Goal: Information Seeking & Learning: Learn about a topic

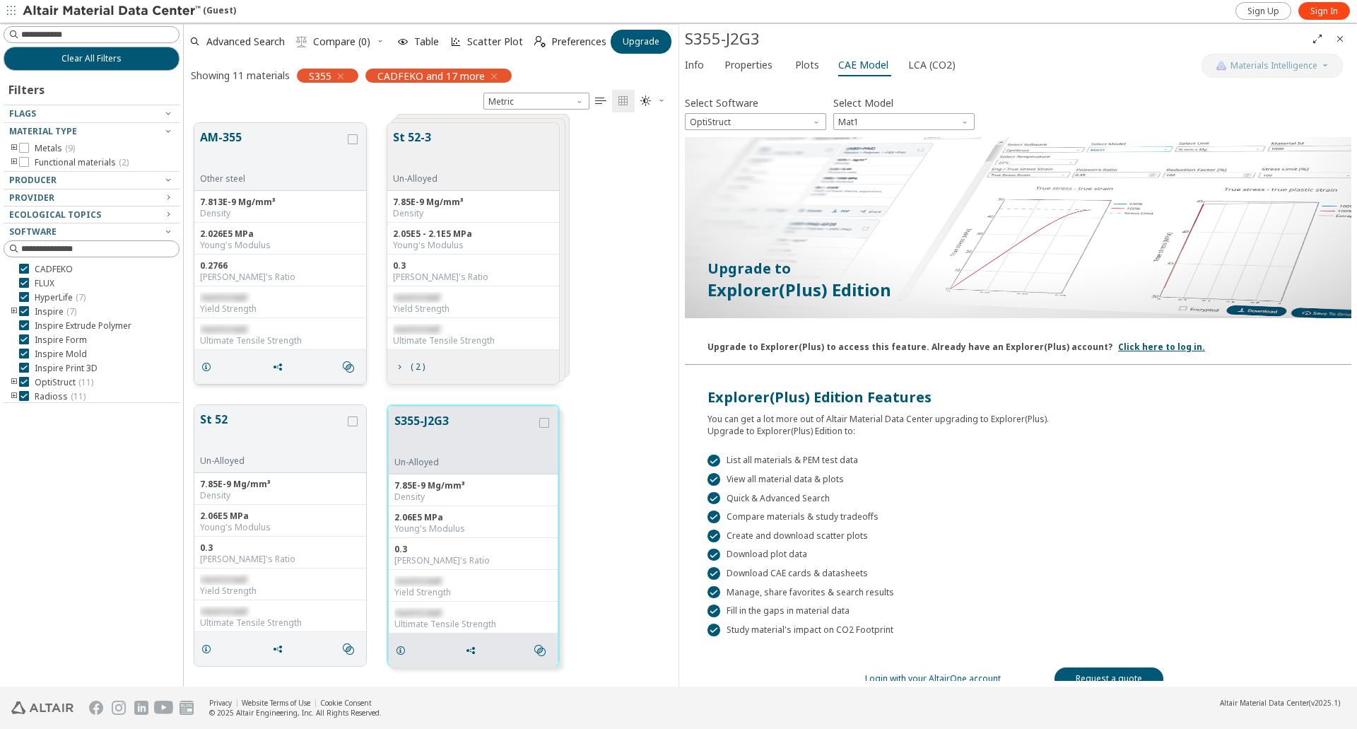
scroll to position [14, 0]
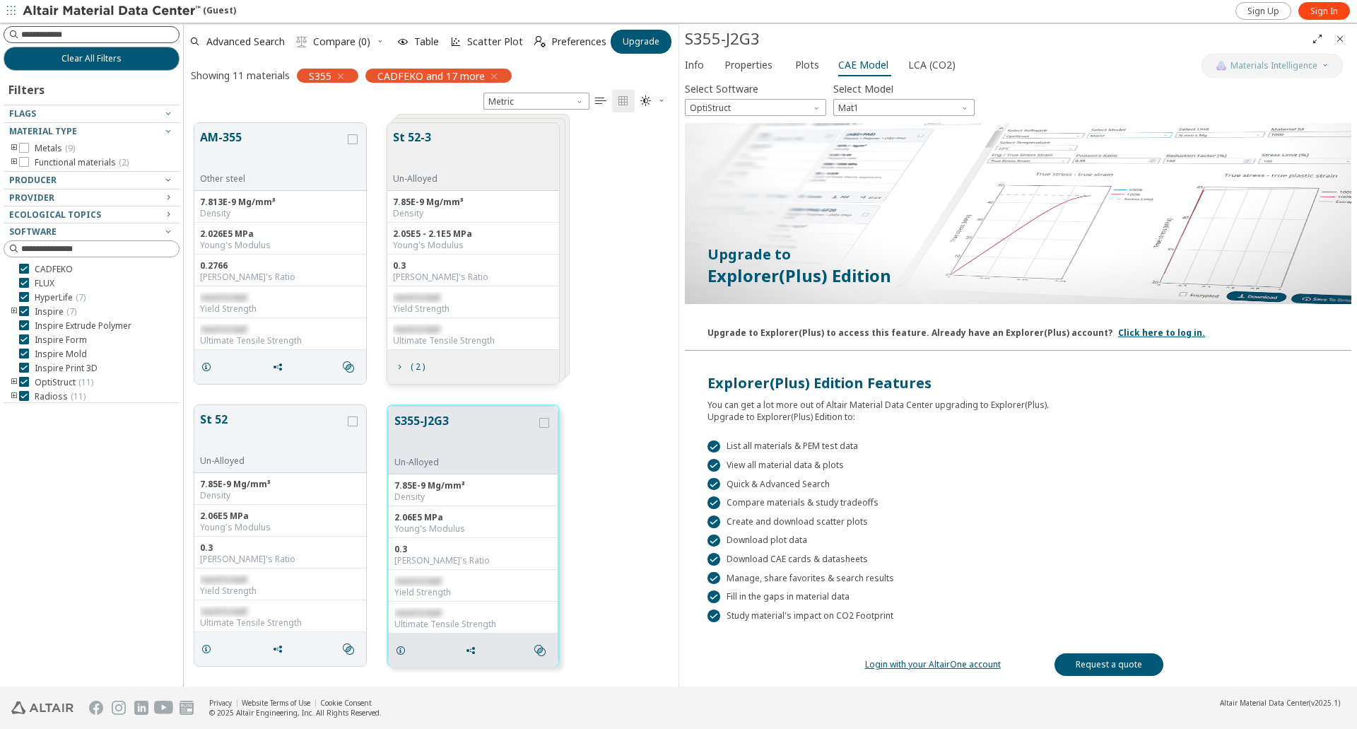
click at [92, 36] on input at bounding box center [100, 35] width 158 height 14
type input "******"
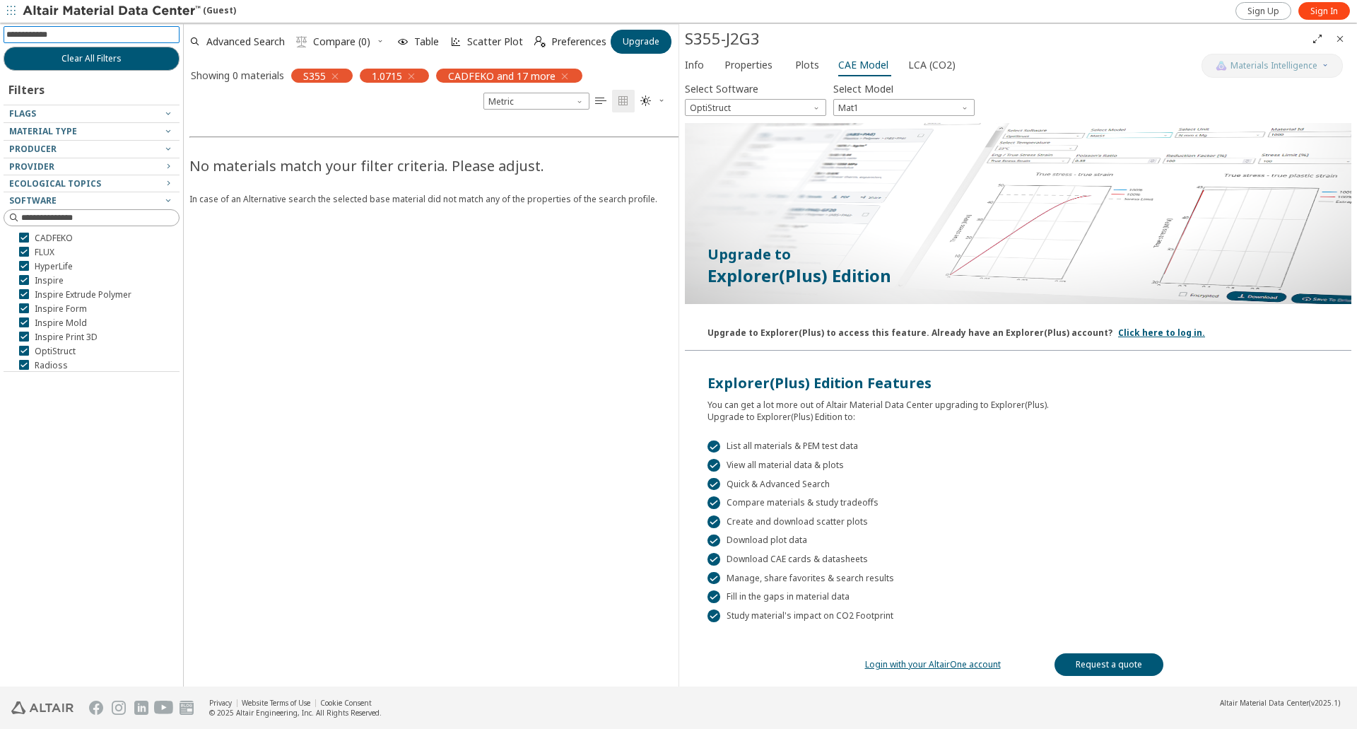
click at [338, 73] on icon "button" at bounding box center [334, 76] width 11 height 11
click at [497, 72] on icon "button" at bounding box center [495, 76] width 11 height 11
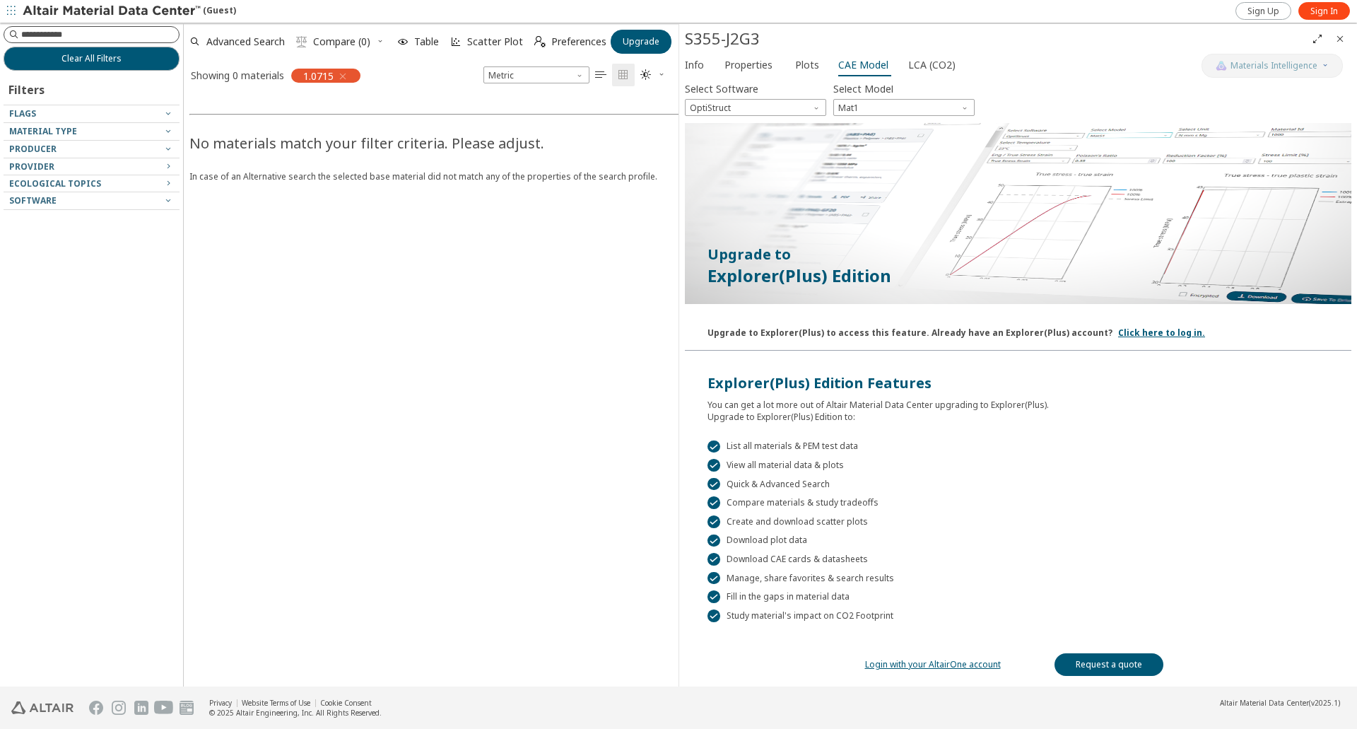
click at [99, 32] on input at bounding box center [100, 35] width 158 height 14
type input "****"
click at [352, 73] on div "1.0715" at bounding box center [325, 76] width 69 height 14
click at [345, 76] on icon "button" at bounding box center [342, 76] width 11 height 11
click at [111, 35] on input at bounding box center [100, 35] width 158 height 14
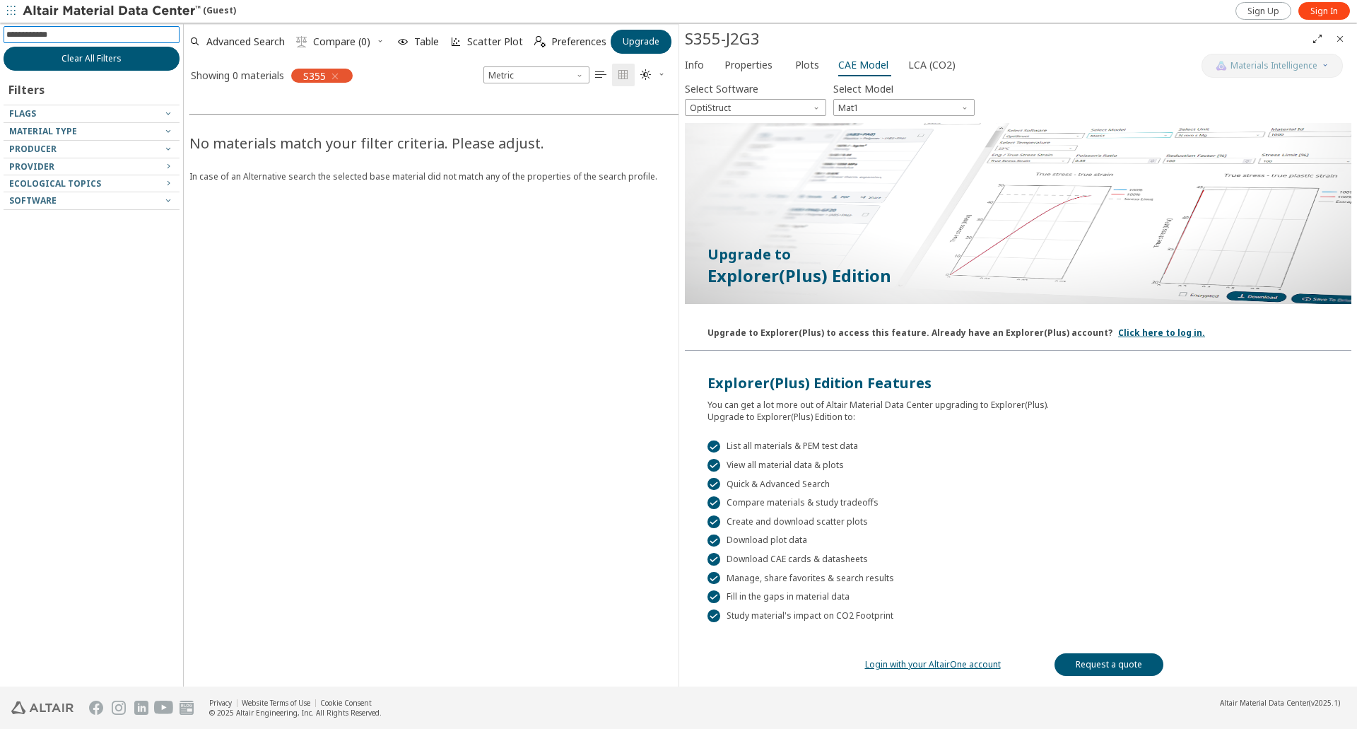
click at [102, 59] on span "Clear All Filters" at bounding box center [91, 58] width 60 height 11
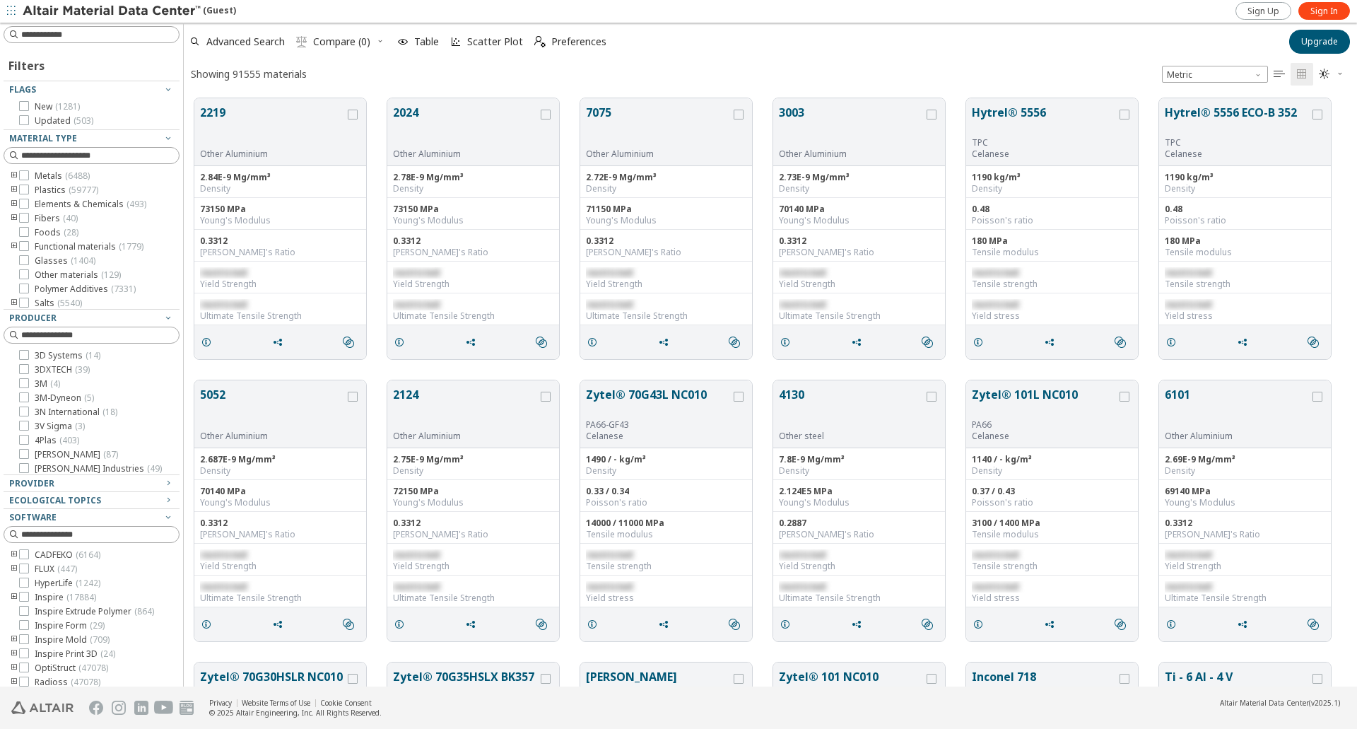
scroll to position [587, 1161]
click at [74, 37] on input at bounding box center [100, 35] width 158 height 14
type input "***"
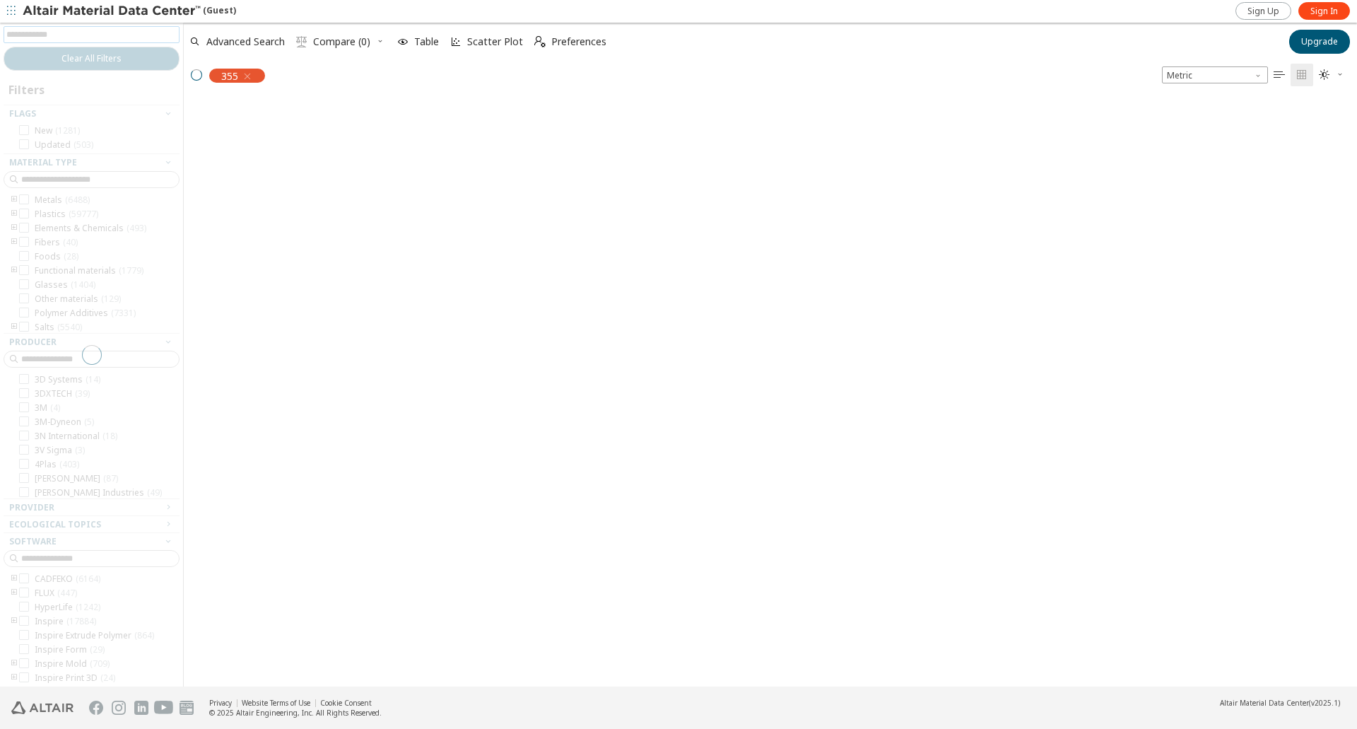
scroll to position [584, 1161]
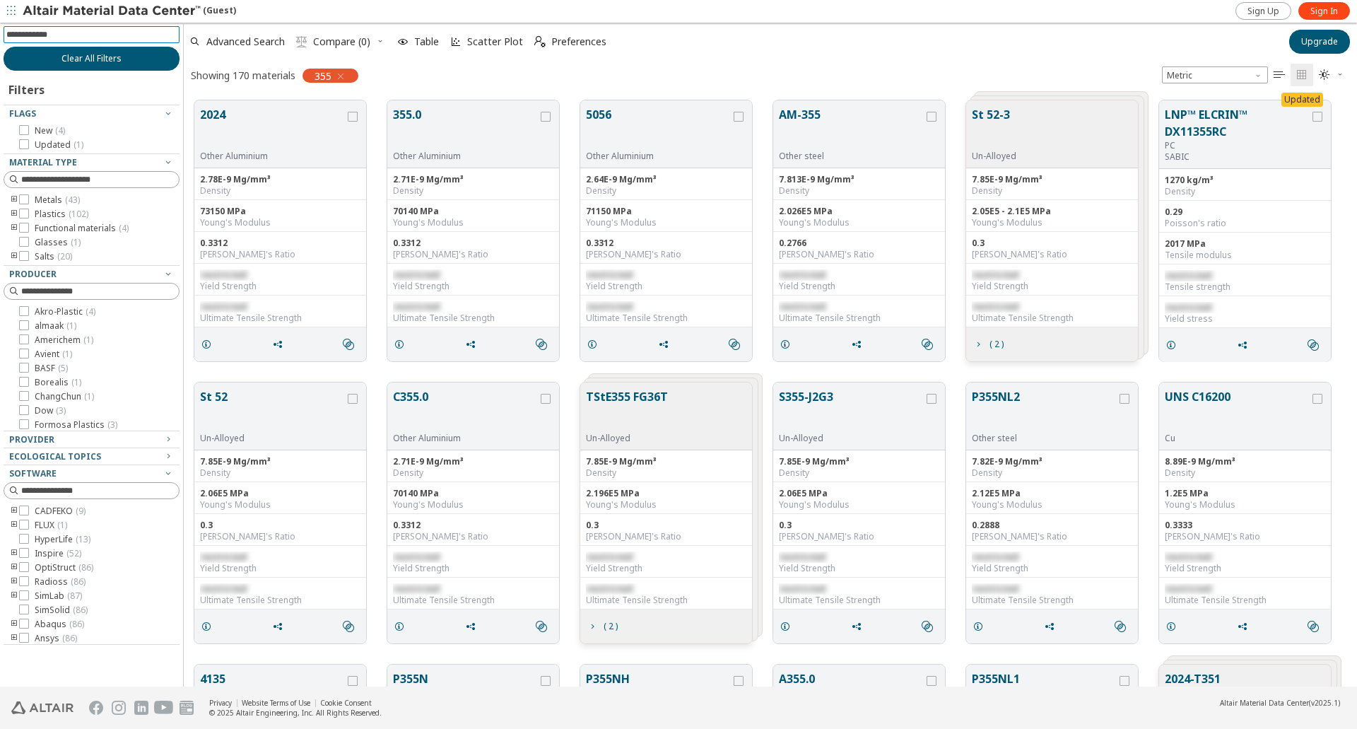
click at [108, 62] on span "Clear All Filters" at bounding box center [91, 58] width 60 height 11
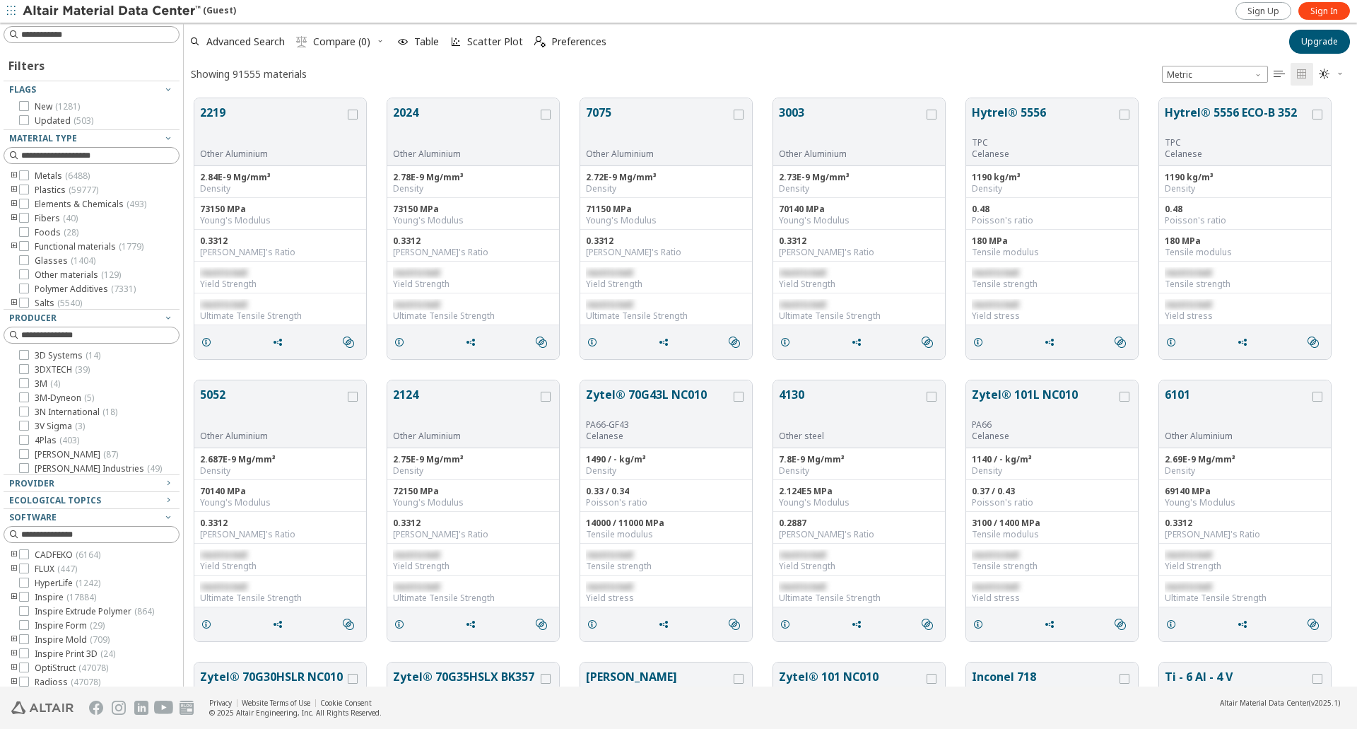
scroll to position [587, 1161]
click at [85, 35] on input at bounding box center [92, 35] width 173 height 16
type input "****"
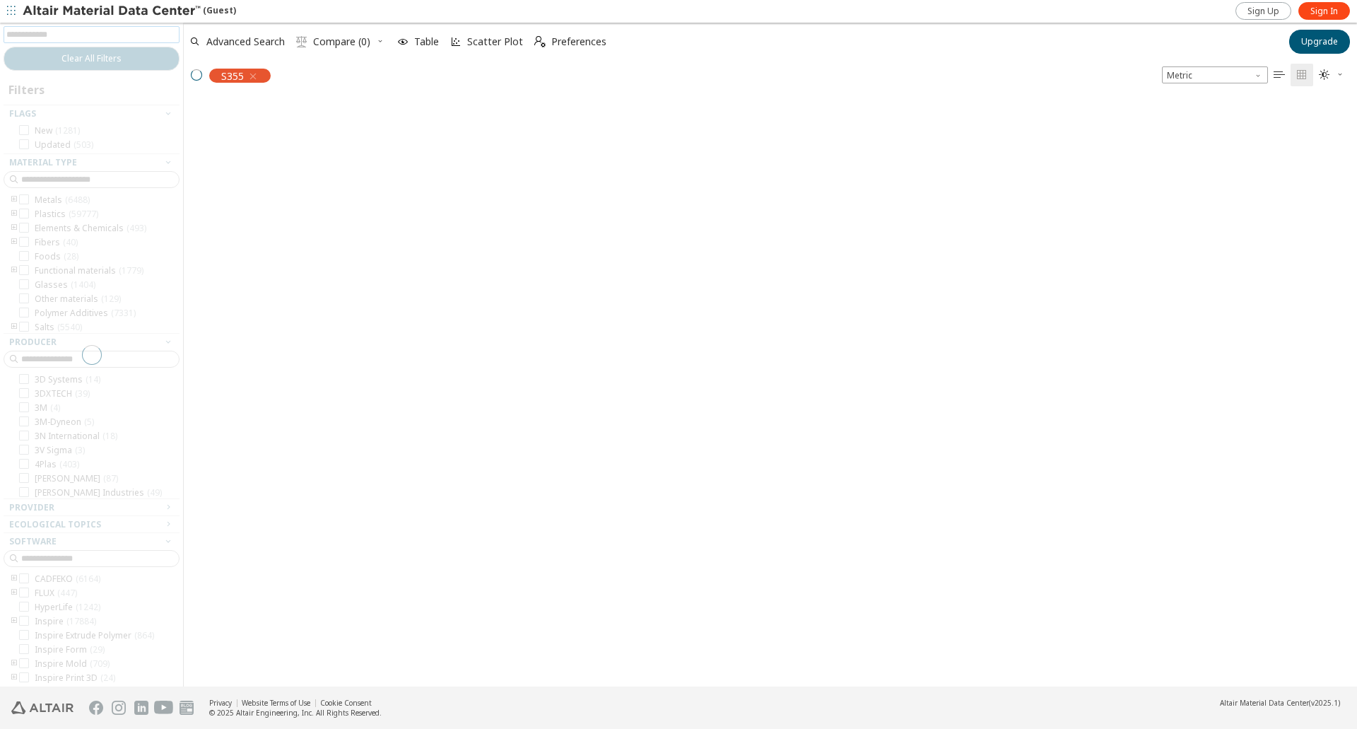
scroll to position [584, 1161]
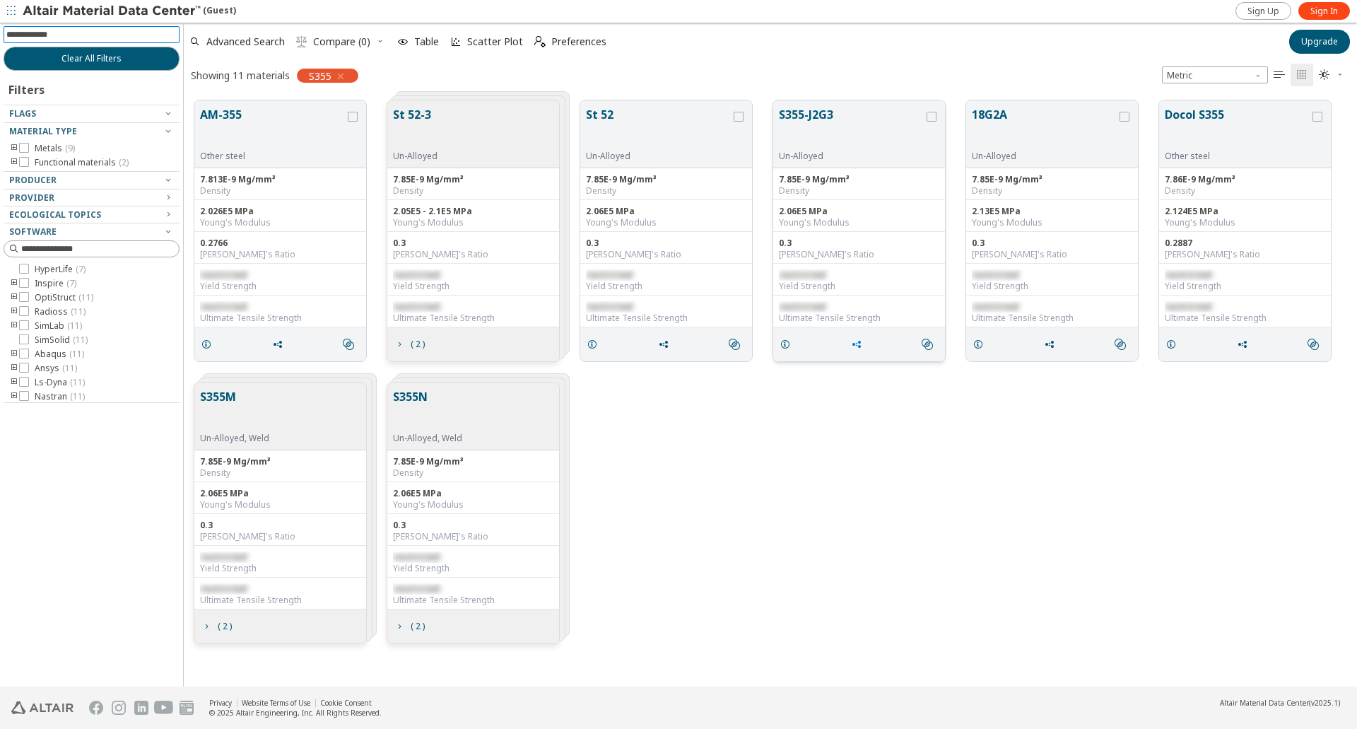
click at [862, 347] on span "grid" at bounding box center [859, 344] width 23 height 27
click at [897, 374] on span "Copy to Clipboard" at bounding box center [915, 370] width 98 height 23
click at [72, 30] on input at bounding box center [100, 35] width 158 height 14
type input "****"
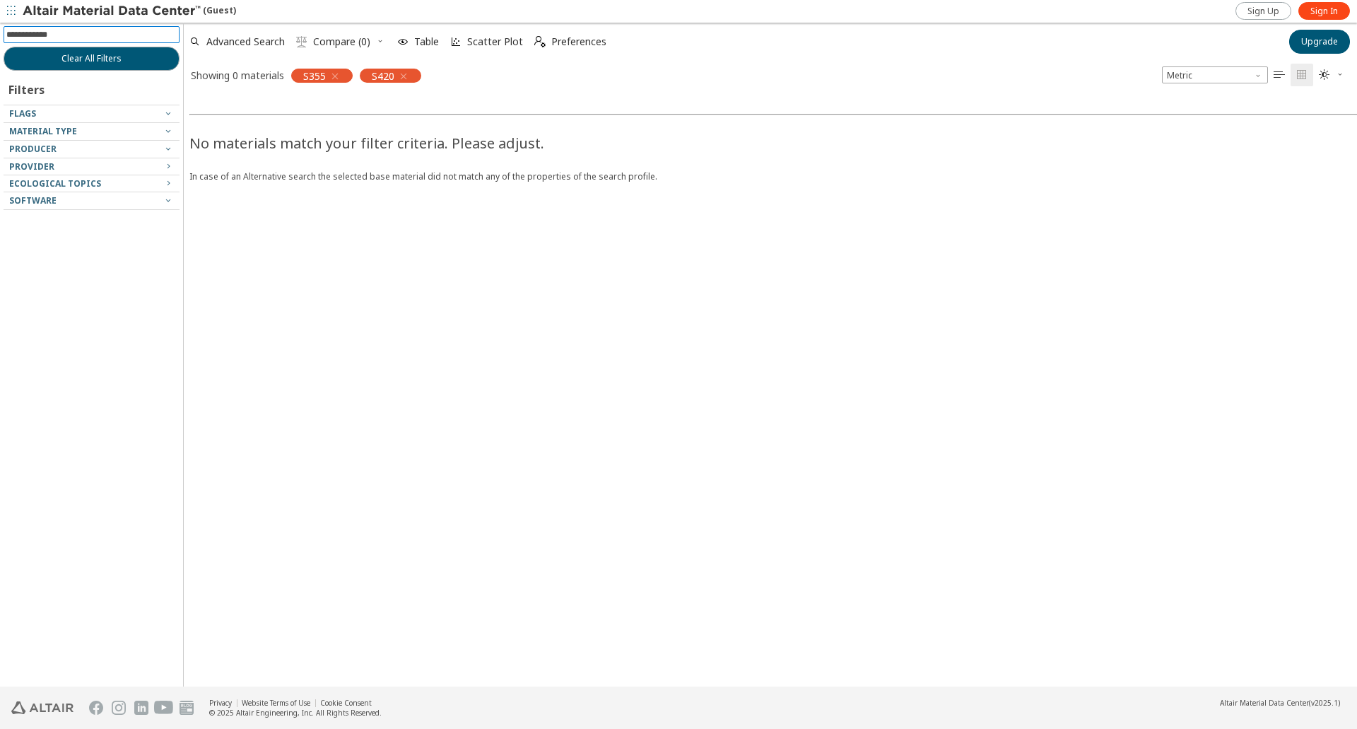
click at [339, 78] on icon "button" at bounding box center [334, 76] width 11 height 11
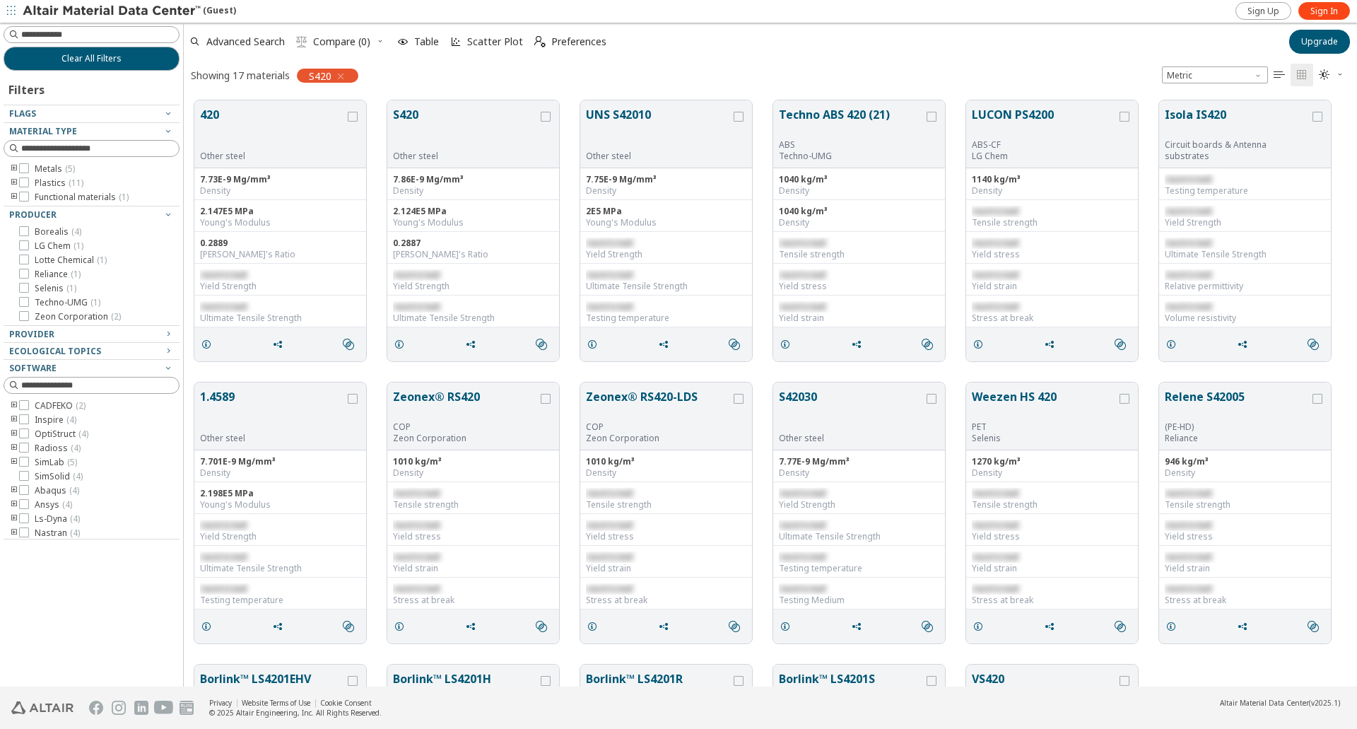
scroll to position [584, 1161]
click at [473, 346] on icon "grid" at bounding box center [470, 344] width 11 height 11
click at [505, 370] on span "Copy to Clipboard" at bounding box center [530, 370] width 98 height 23
click at [71, 37] on input at bounding box center [100, 35] width 158 height 14
drag, startPoint x: 87, startPoint y: 35, endPoint x: 66, endPoint y: 34, distance: 20.5
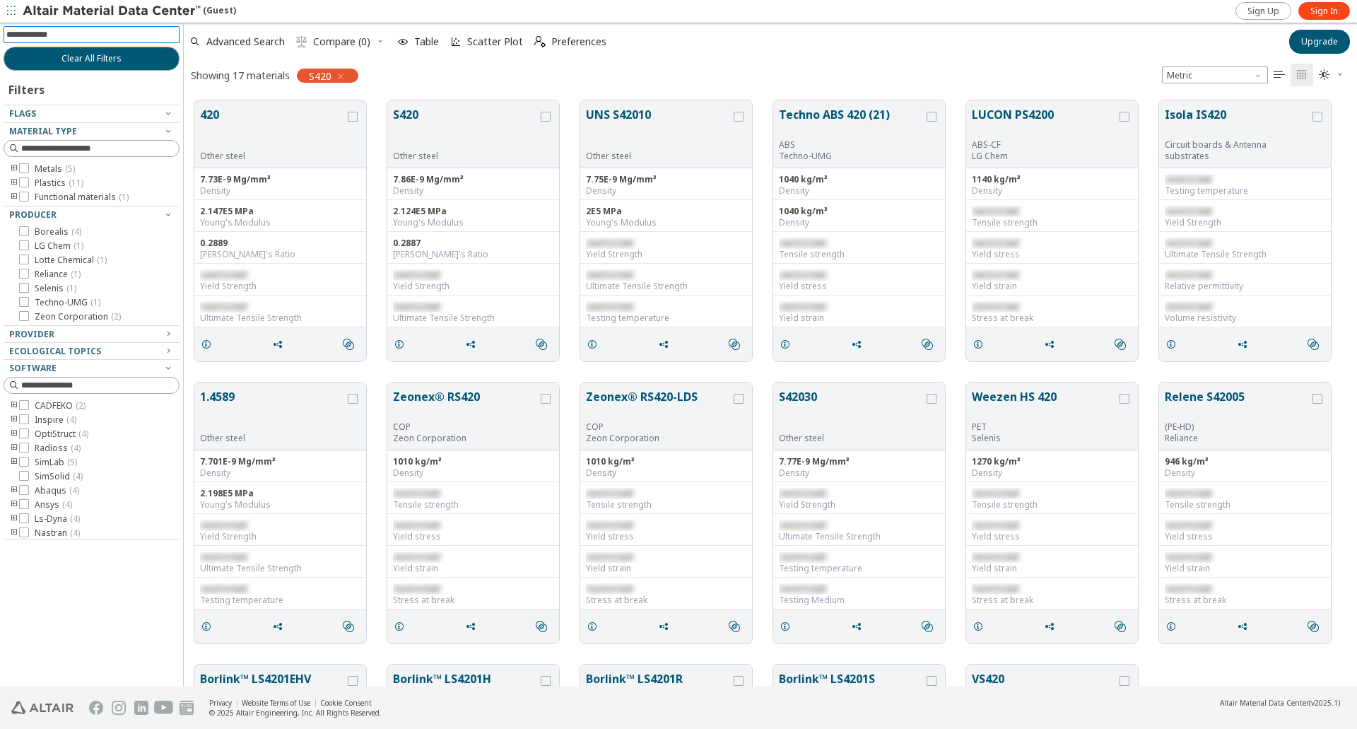
click at [66, 34] on input at bounding box center [92, 35] width 173 height 16
type input "****"
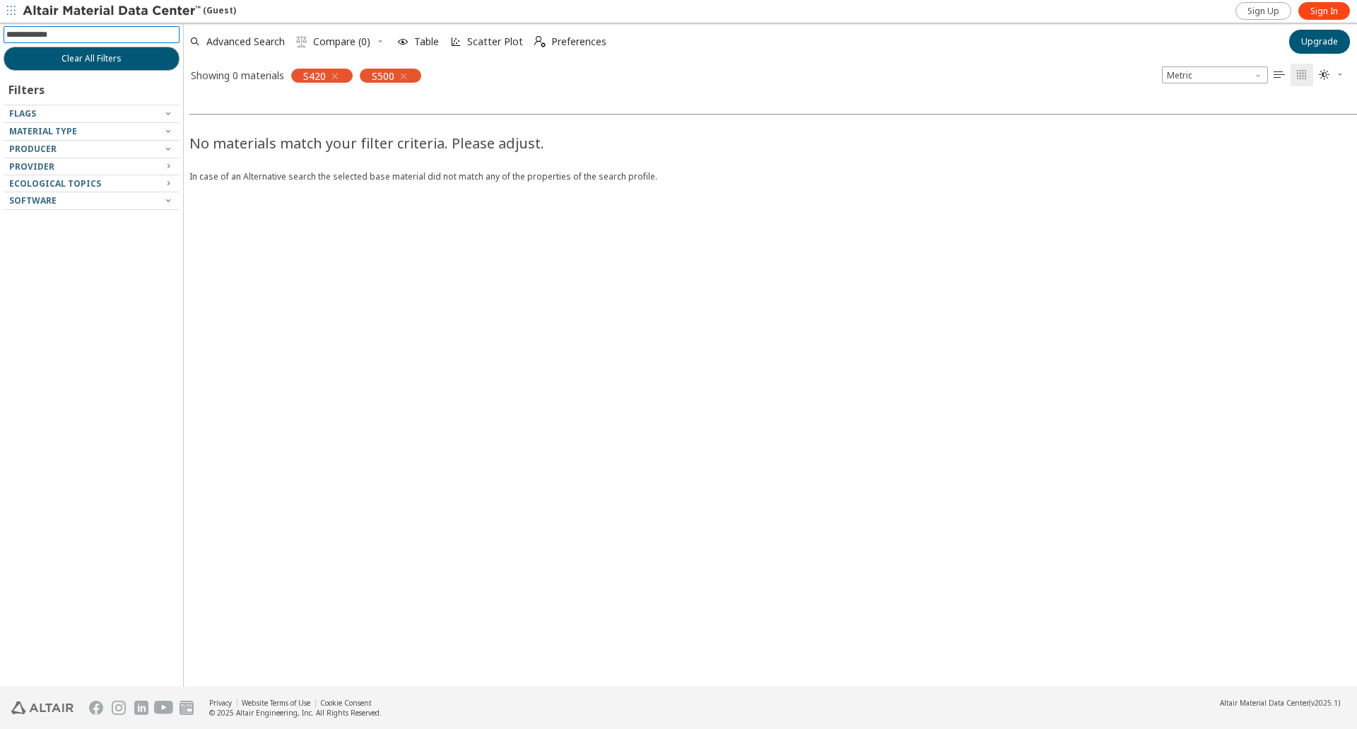
click at [334, 75] on icon "button" at bounding box center [334, 76] width 11 height 11
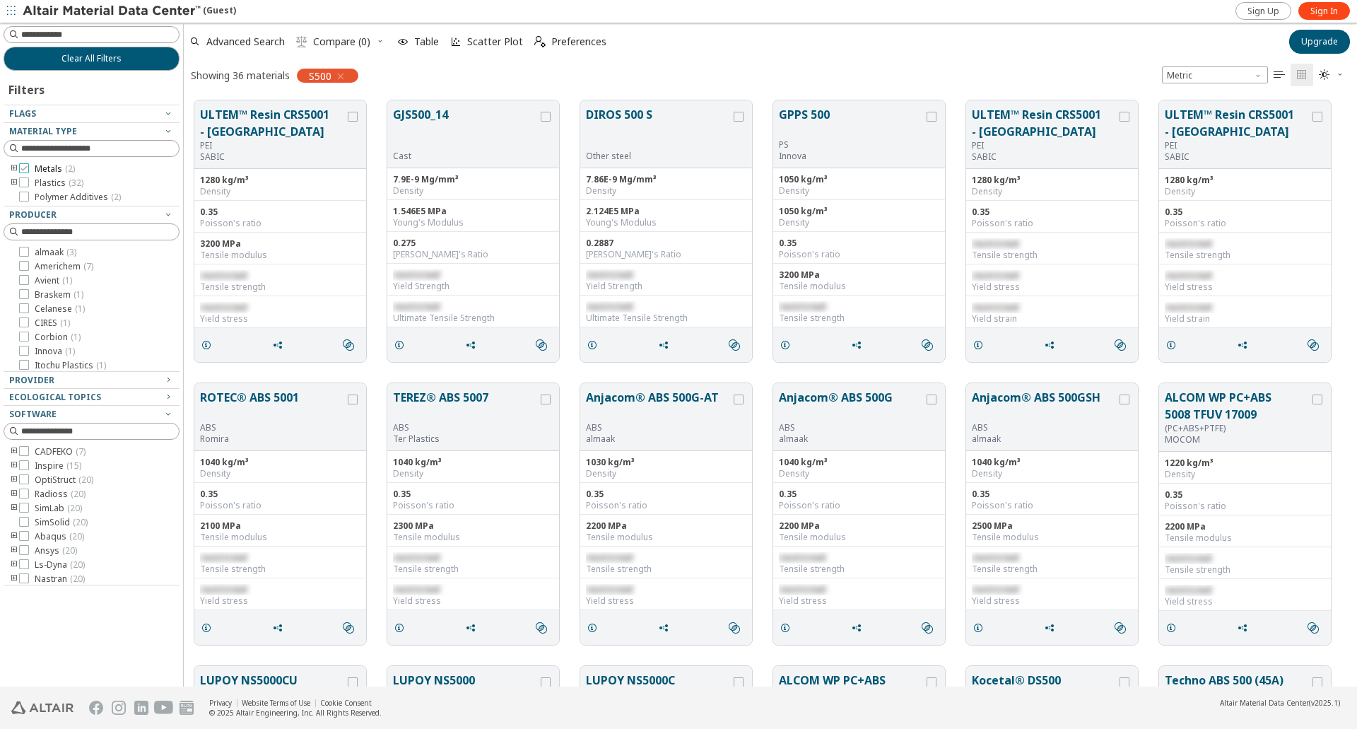
click at [23, 168] on icon at bounding box center [24, 168] width 10 height 10
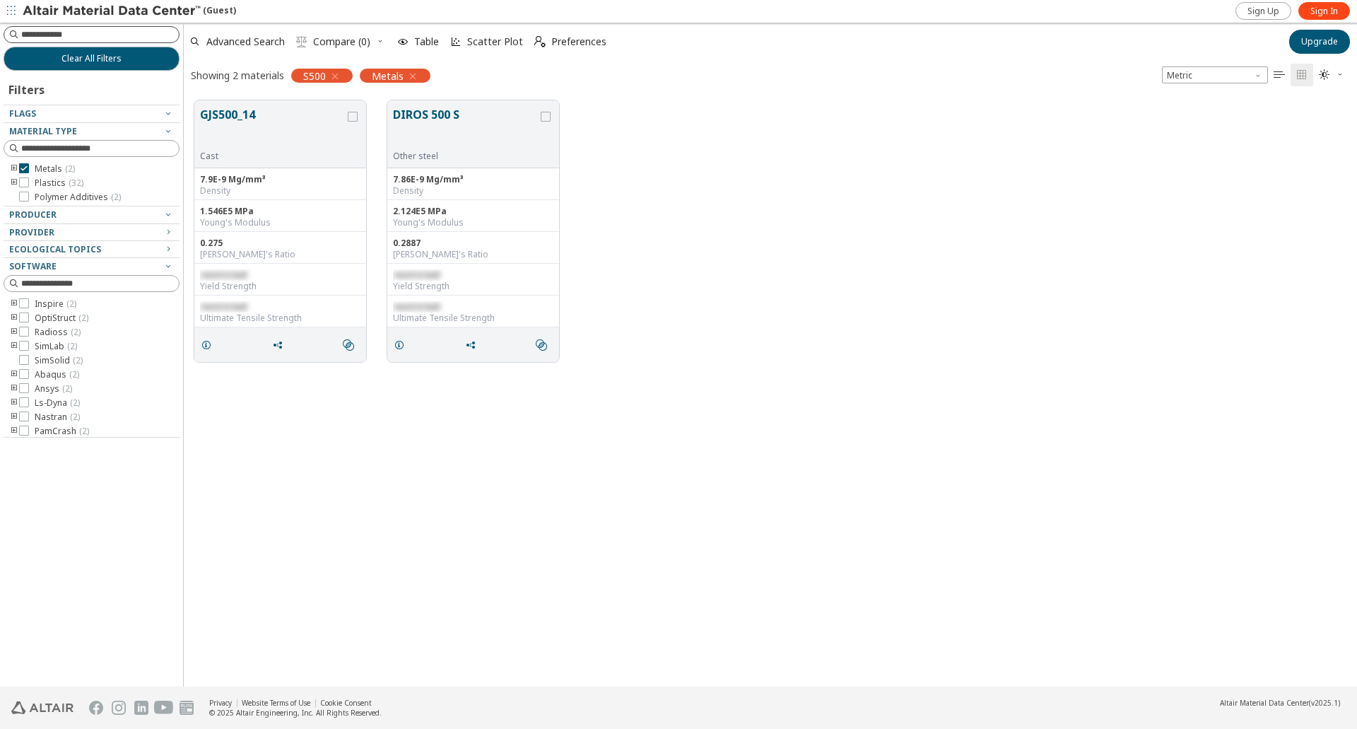
click at [76, 35] on input at bounding box center [100, 35] width 158 height 14
click at [277, 346] on icon "grid" at bounding box center [277, 344] width 11 height 11
click at [323, 372] on button "Copy to Clipboard" at bounding box center [329, 371] width 127 height 23
click at [90, 39] on input at bounding box center [100, 35] width 158 height 14
type input "*"
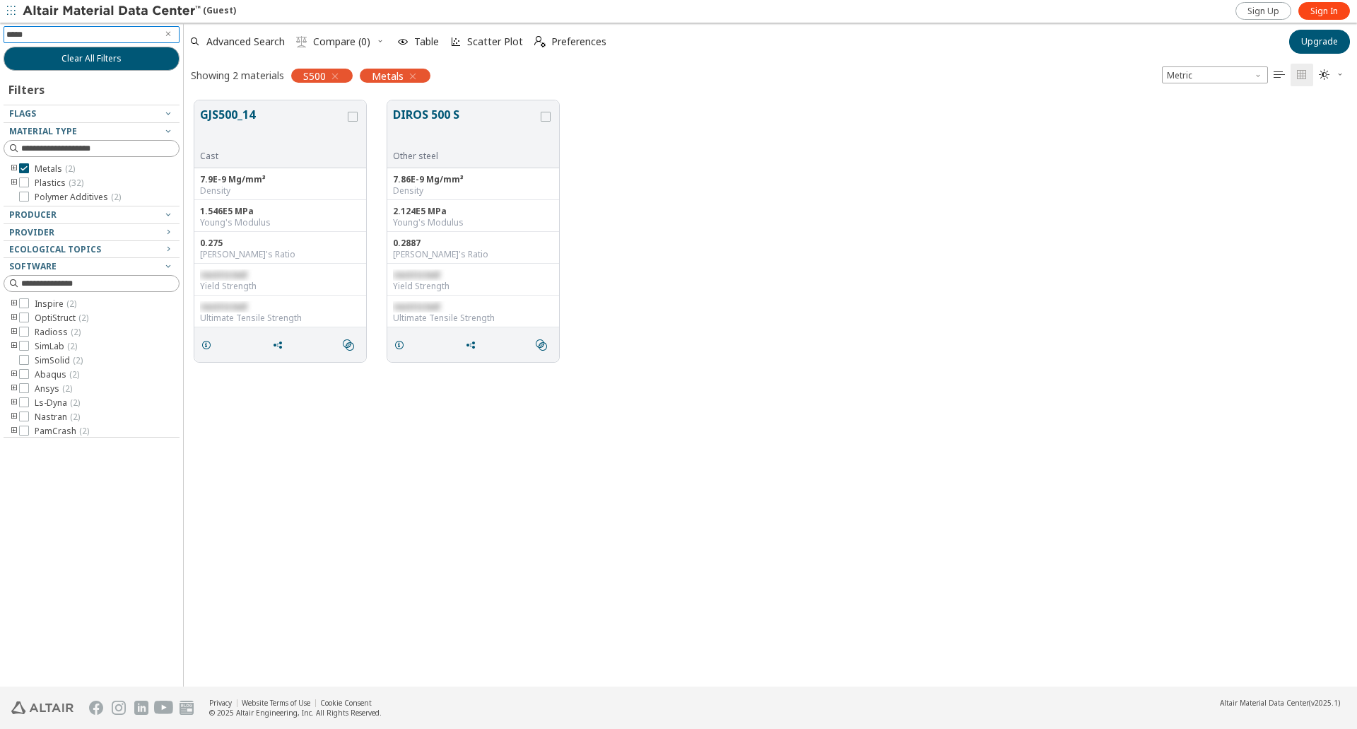
type input "******"
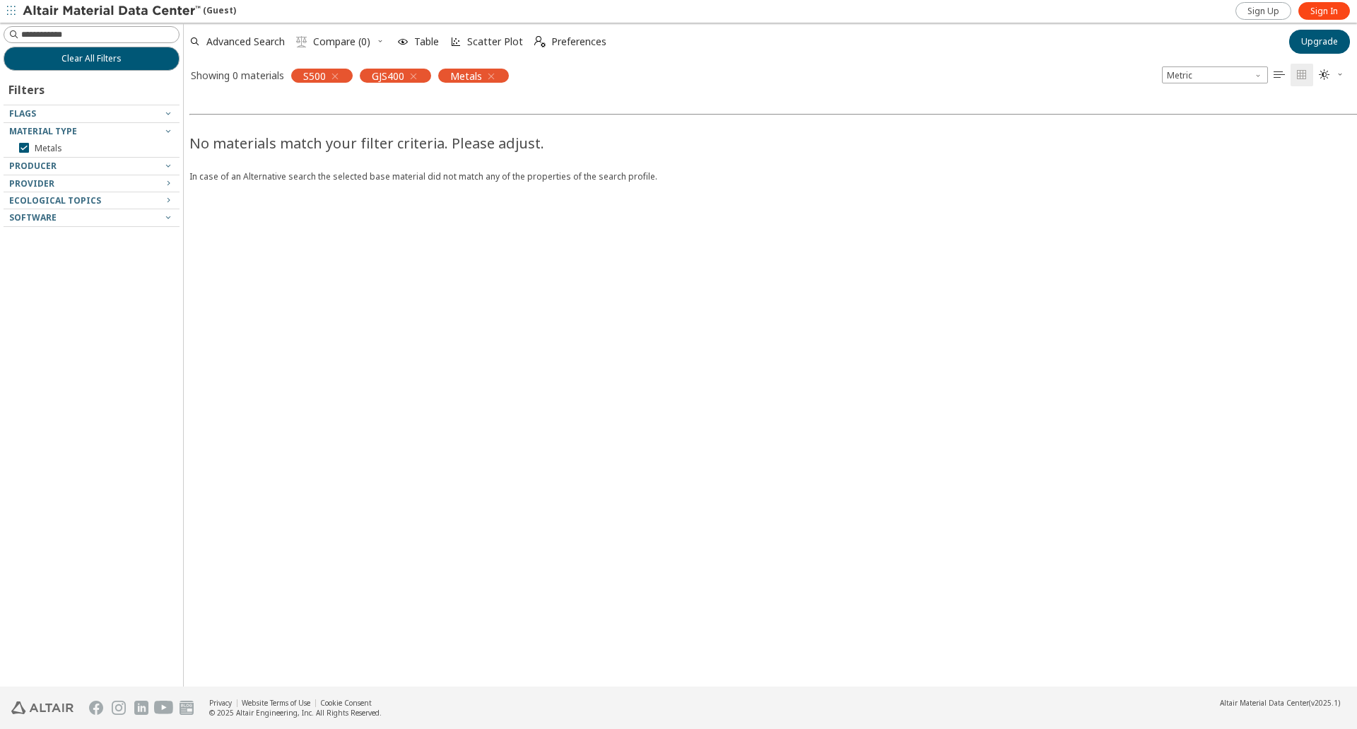
click at [339, 75] on icon "button" at bounding box center [334, 76] width 11 height 11
click at [66, 37] on input at bounding box center [100, 35] width 158 height 14
type input "***"
click at [347, 75] on icon "button" at bounding box center [344, 76] width 11 height 11
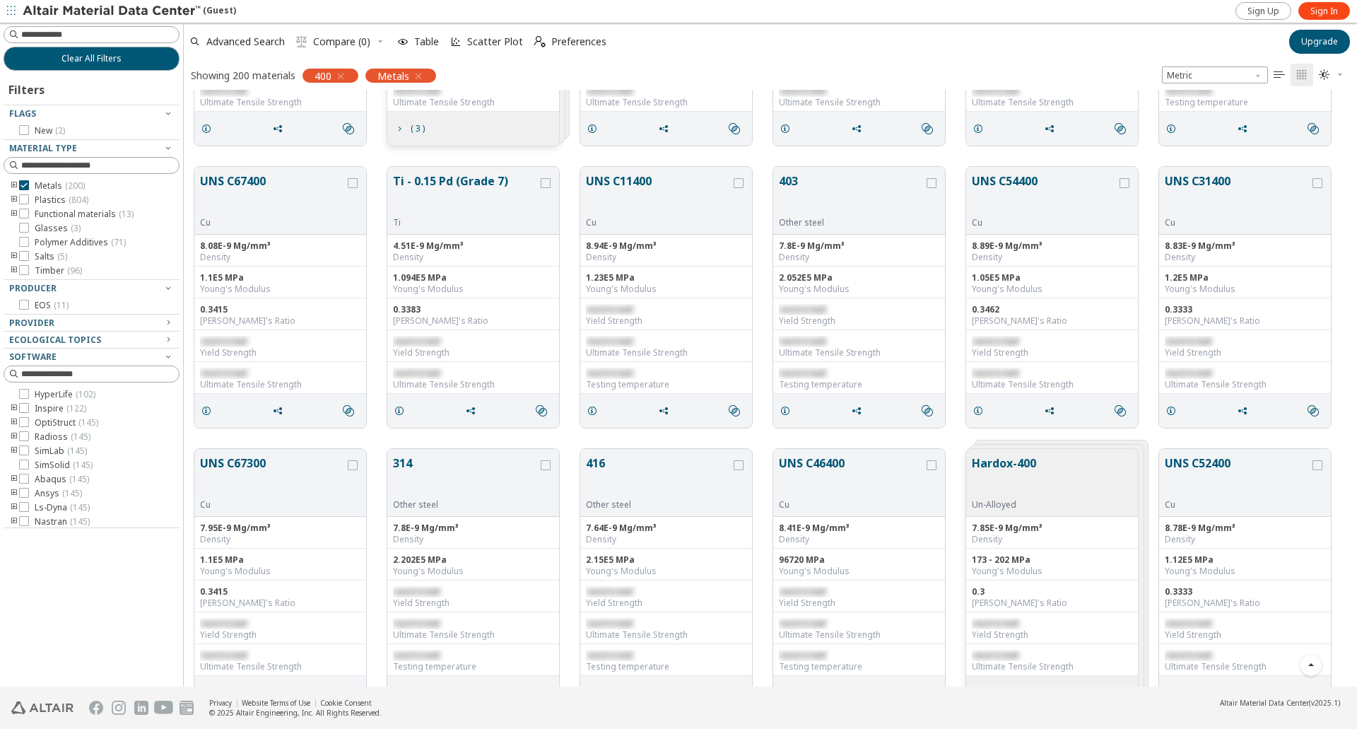
scroll to position [1413, 0]
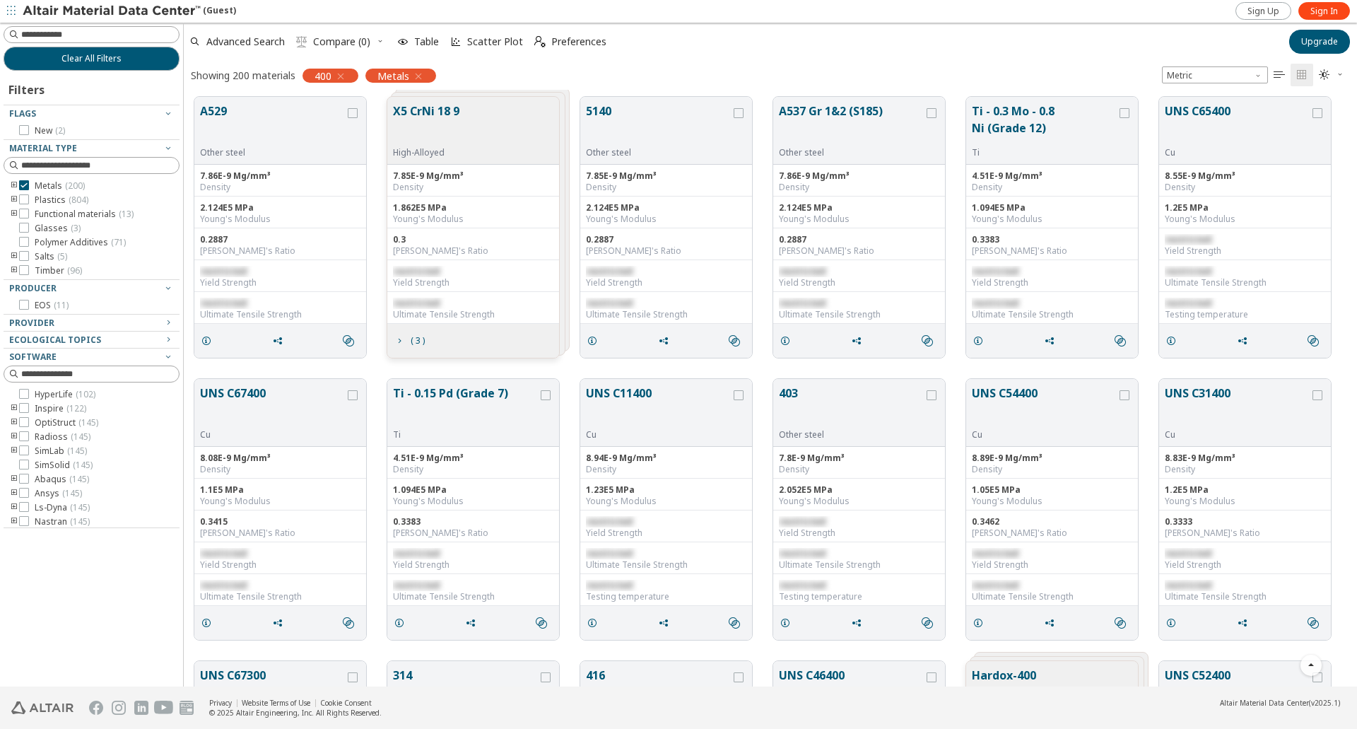
click at [16, 185] on icon "toogle group" at bounding box center [14, 185] width 10 height 11
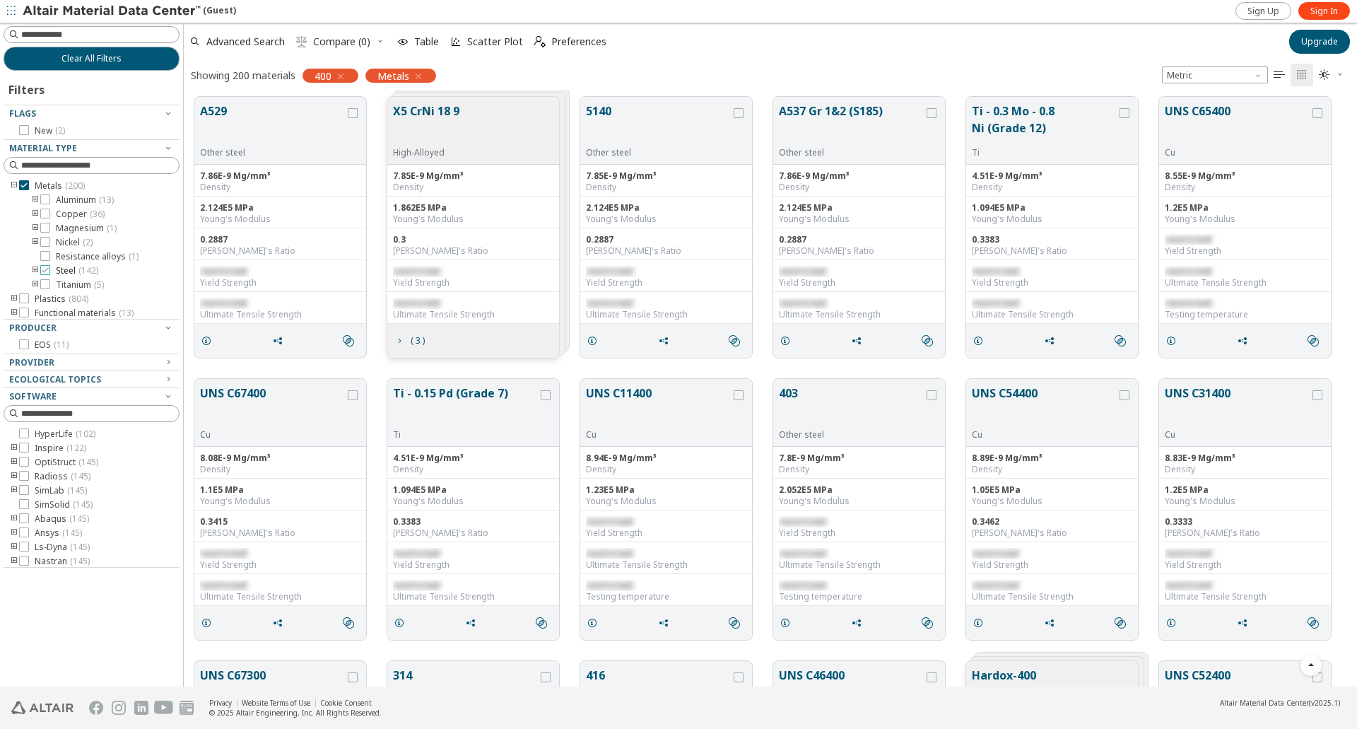
click at [49, 271] on div at bounding box center [45, 270] width 10 height 10
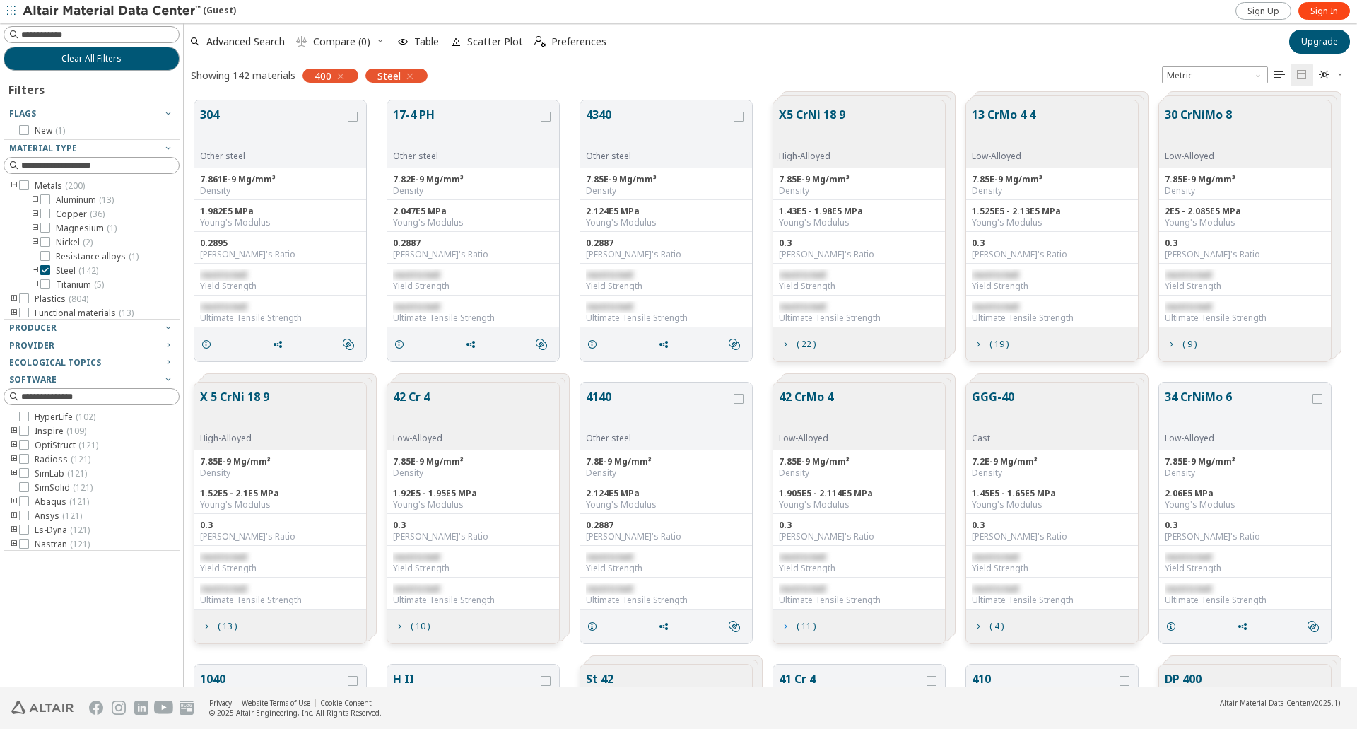
click at [797, 628] on span "( 11 )" at bounding box center [805, 626] width 19 height 8
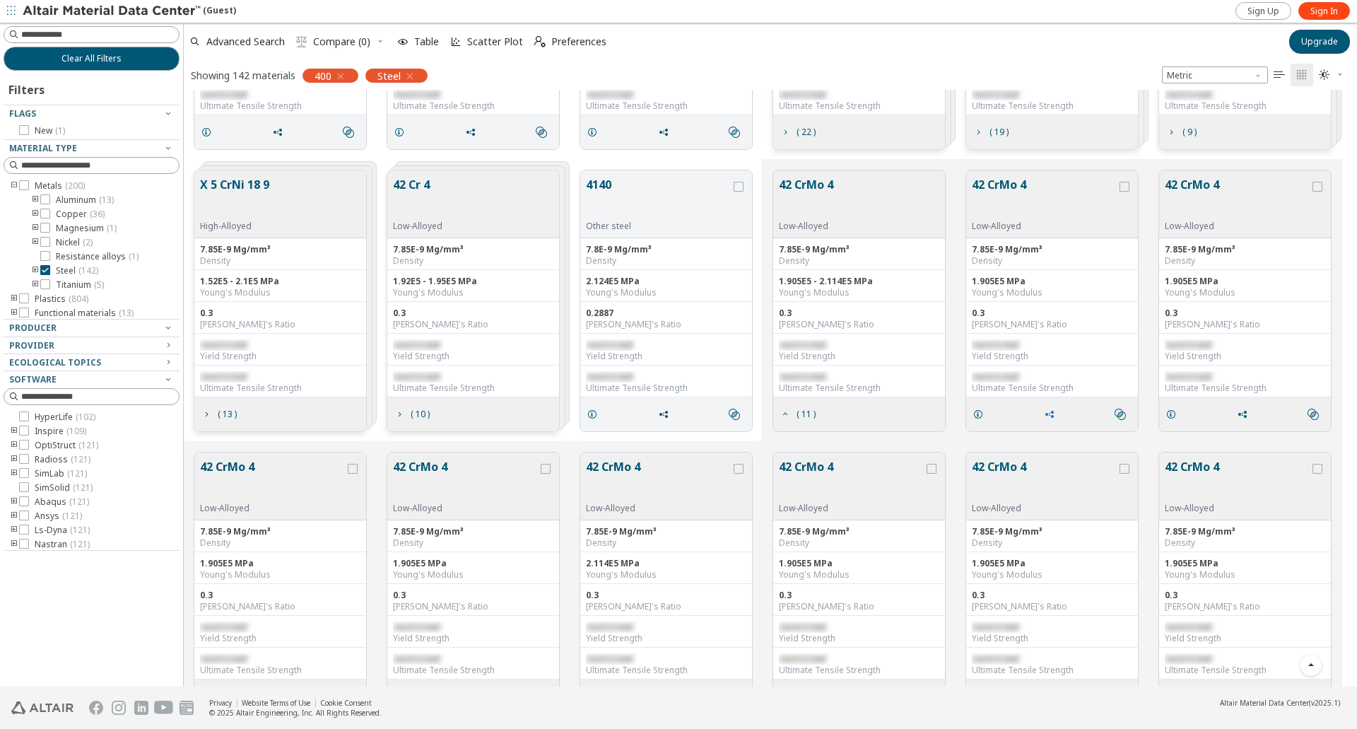
click at [1047, 414] on icon "grid" at bounding box center [1049, 413] width 11 height 11
click at [1078, 437] on span "Copy to Clipboard" at bounding box center [1108, 440] width 98 height 23
click at [107, 38] on input at bounding box center [100, 35] width 158 height 14
click at [35, 267] on icon "toogle group" at bounding box center [35, 270] width 10 height 11
click at [340, 75] on icon "button" at bounding box center [340, 76] width 11 height 11
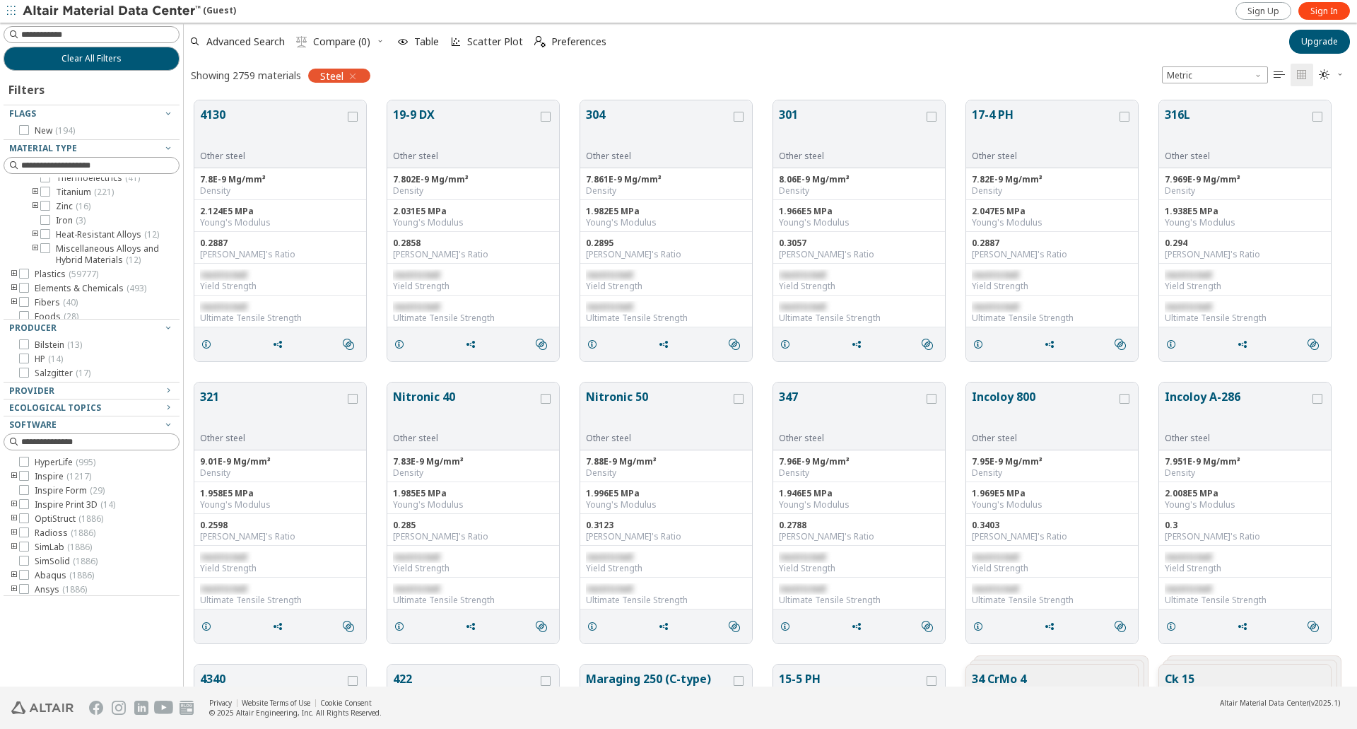
scroll to position [270, 0]
click at [35, 193] on icon "toogle group" at bounding box center [35, 187] width 10 height 11
click at [65, 217] on icon at bounding box center [66, 212] width 10 height 10
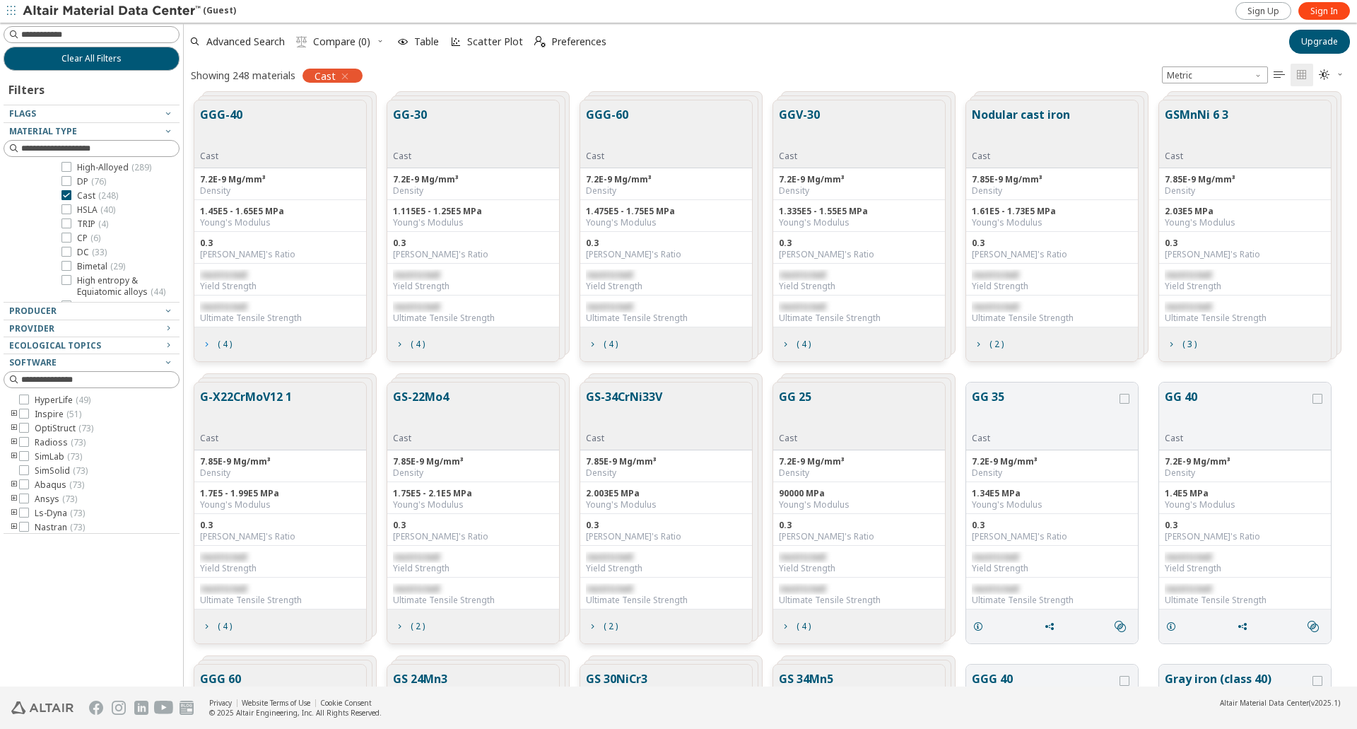
click at [210, 348] on icon "grid" at bounding box center [206, 344] width 11 height 11
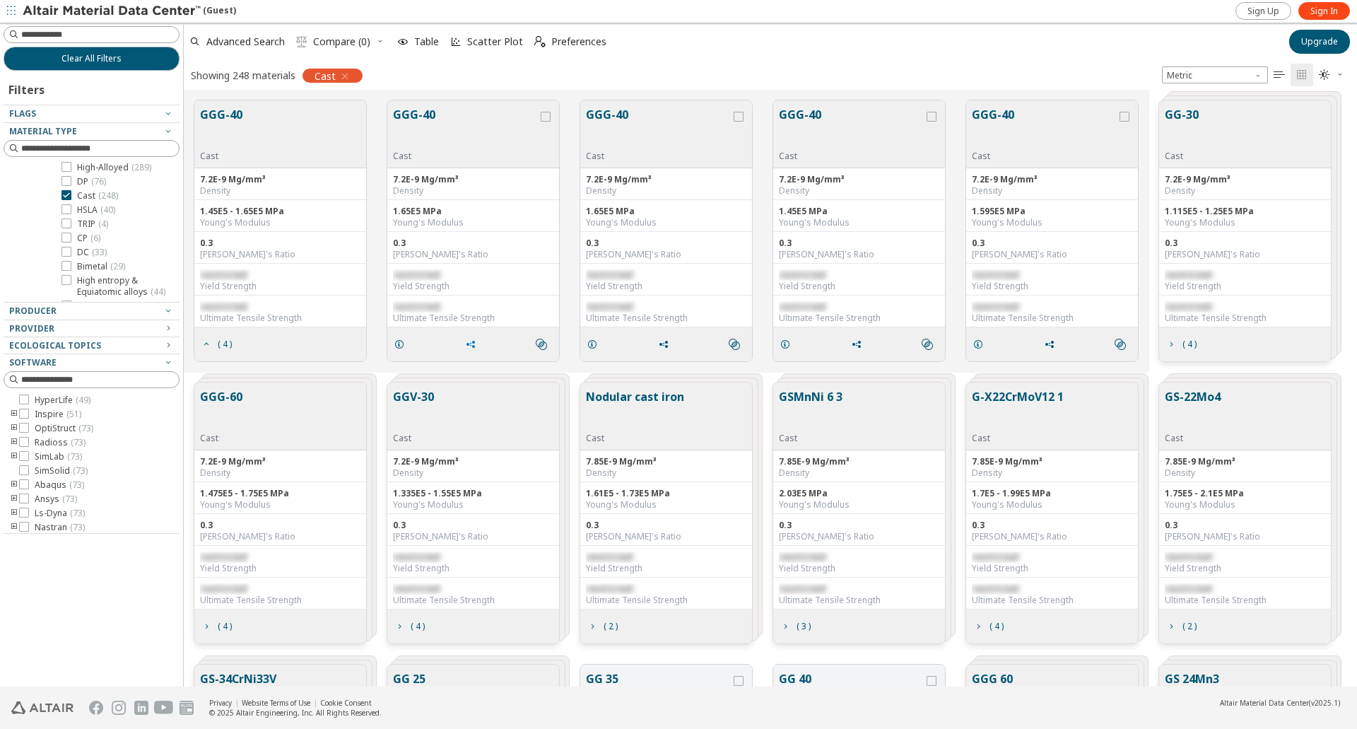
click at [470, 345] on icon "grid" at bounding box center [470, 344] width 11 height 11
click at [505, 366] on span "Copy to Clipboard" at bounding box center [530, 370] width 98 height 23
click at [217, 626] on button "( 4 )" at bounding box center [216, 626] width 44 height 28
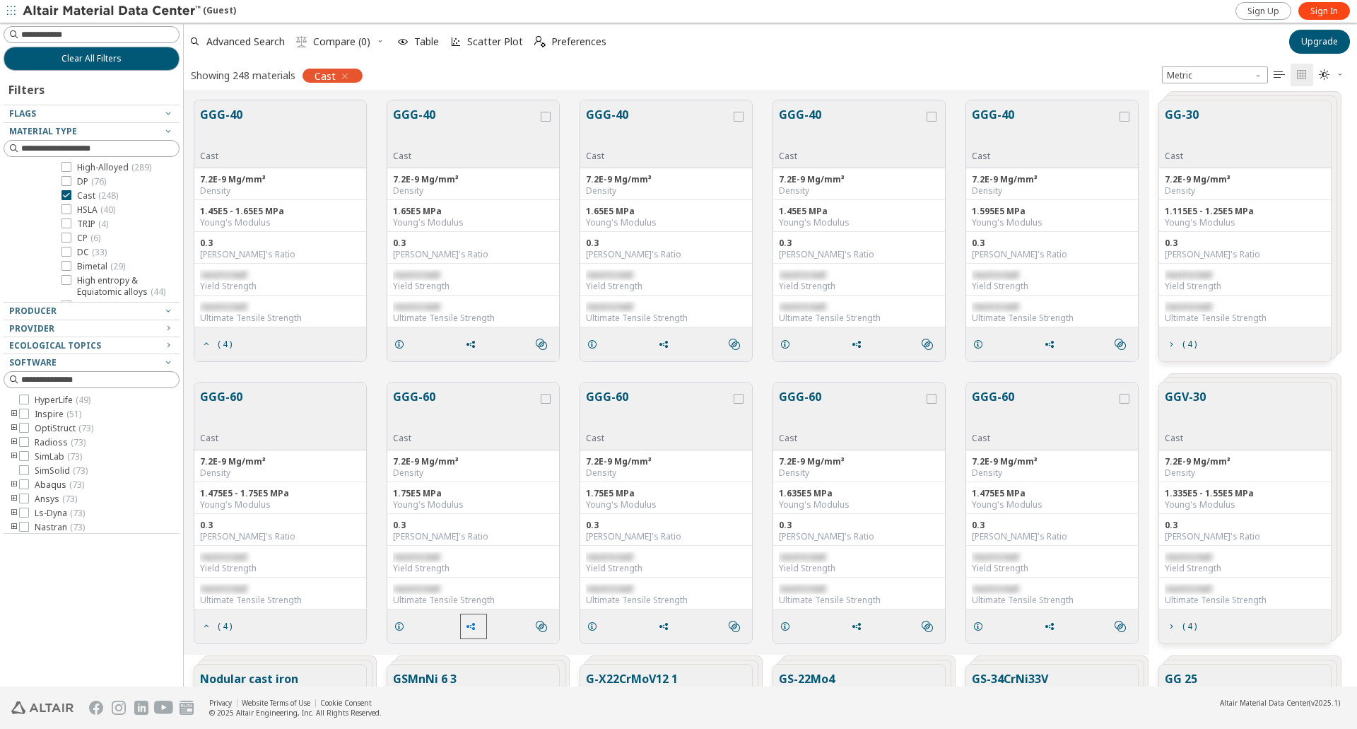
click at [471, 624] on icon "grid" at bounding box center [470, 625] width 11 height 11
click at [510, 652] on span "Copy to Clipboard" at bounding box center [530, 652] width 98 height 23
click at [93, 30] on input at bounding box center [100, 35] width 158 height 14
click at [66, 200] on icon at bounding box center [66, 195] width 10 height 10
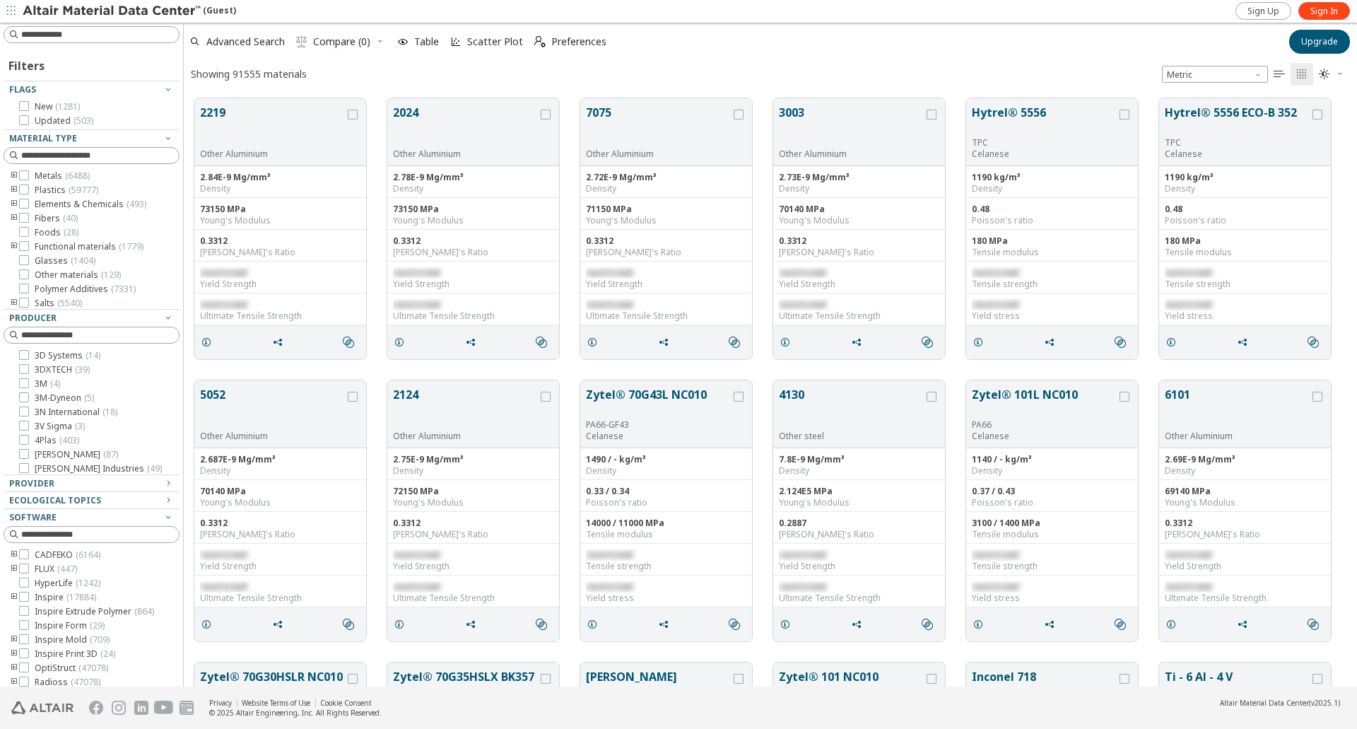
click at [13, 175] on icon "toogle group" at bounding box center [14, 175] width 10 height 11
click at [35, 199] on icon "toogle group" at bounding box center [35, 192] width 10 height 11
click at [48, 197] on icon at bounding box center [45, 192] width 10 height 10
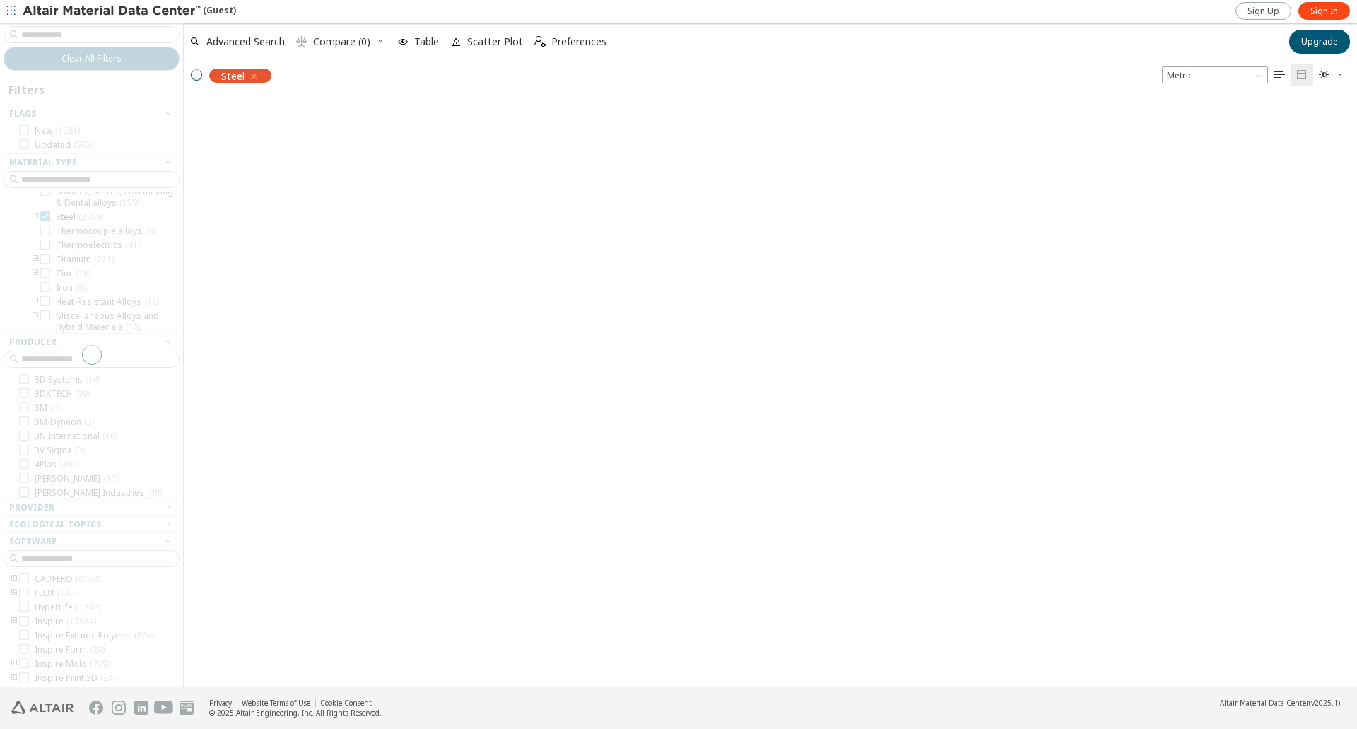
scroll to position [584, 1161]
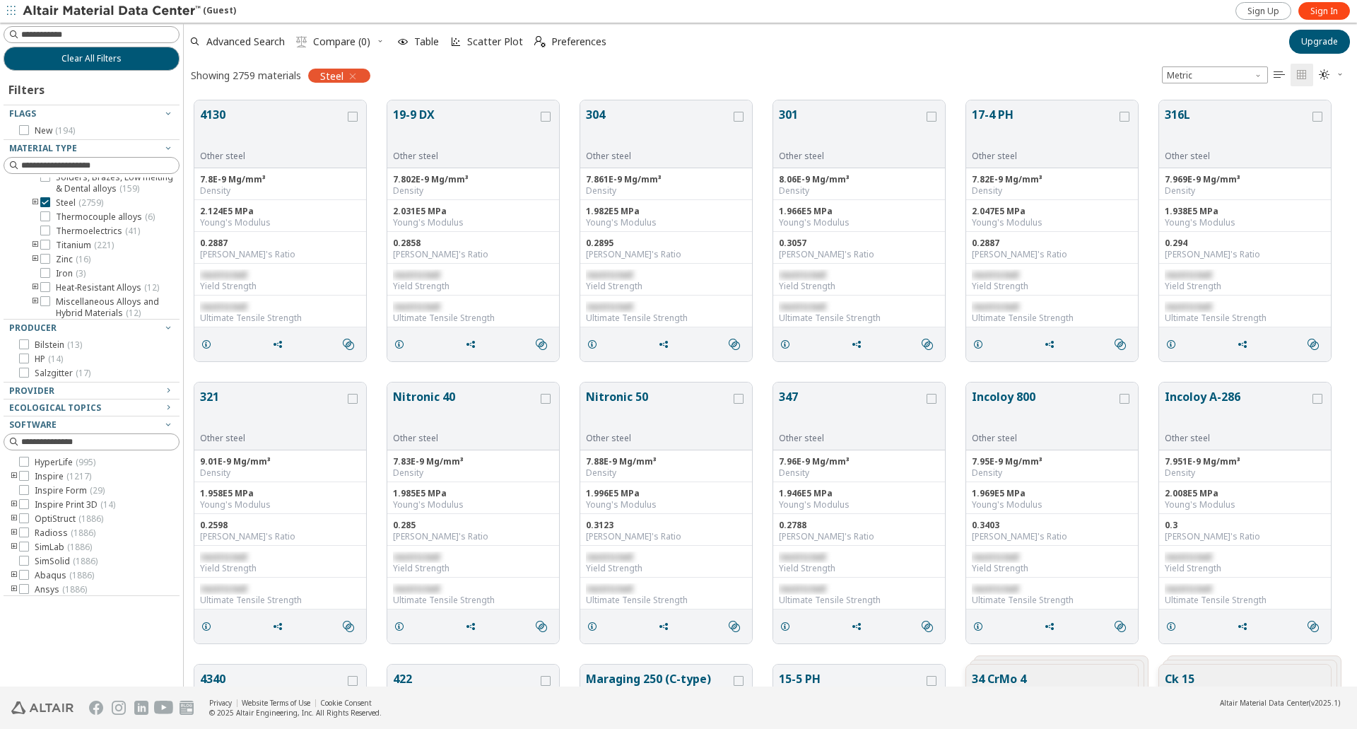
click at [1278, 76] on icon "" at bounding box center [1278, 74] width 11 height 11
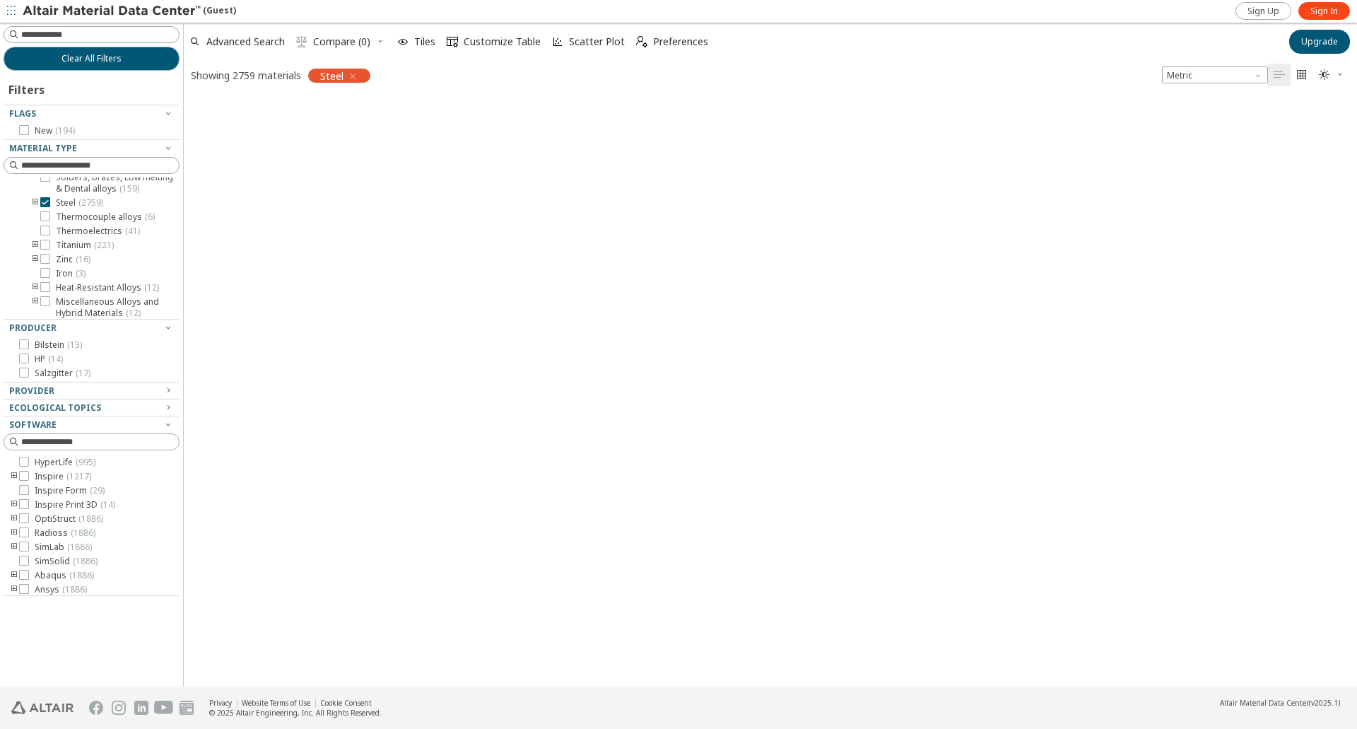
scroll to position [0, 0]
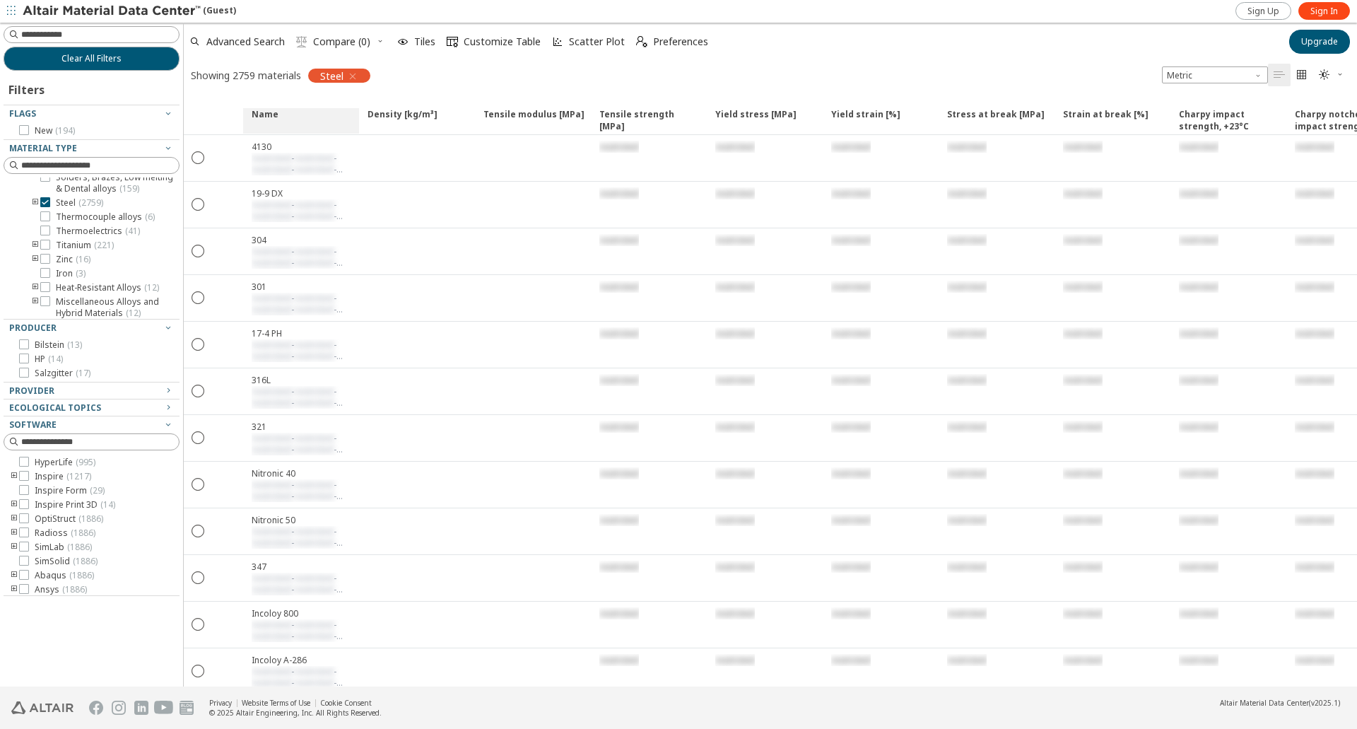
click at [291, 114] on span "Name" at bounding box center [301, 120] width 116 height 25
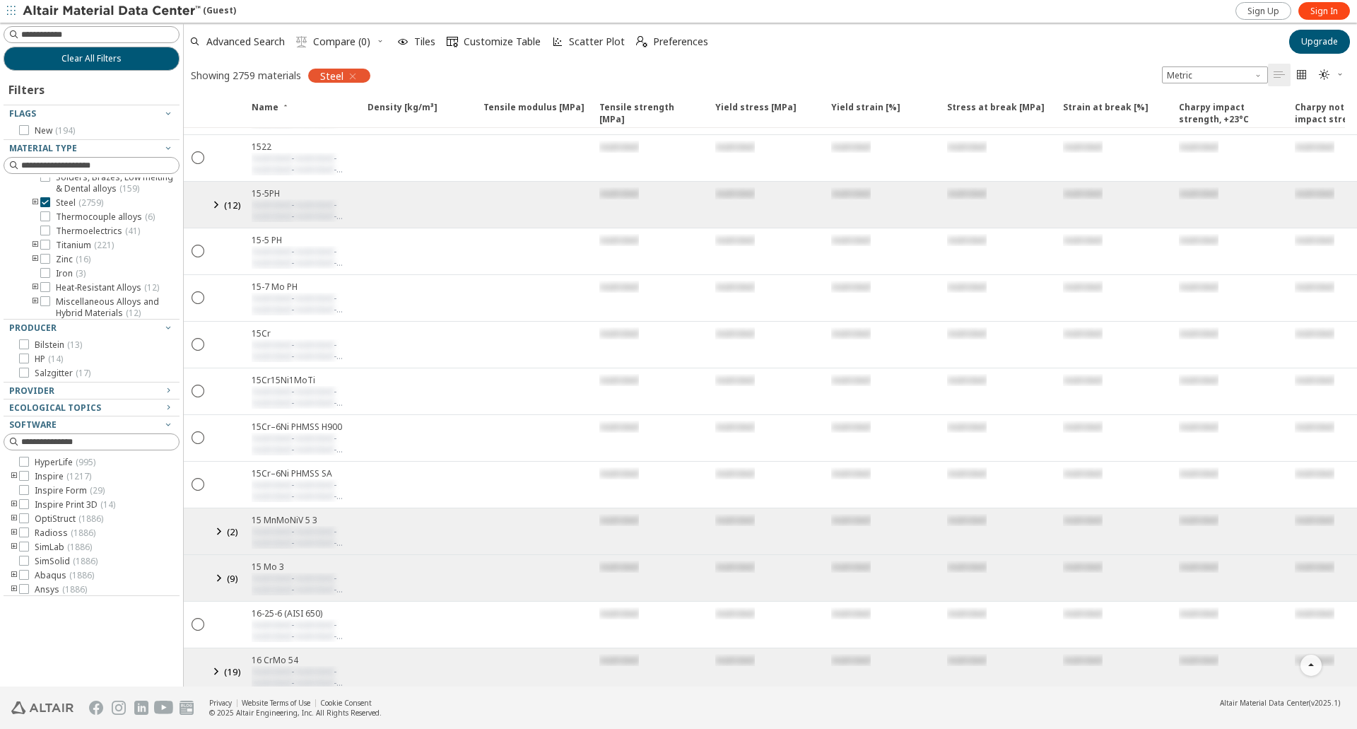
scroll to position [4038, 0]
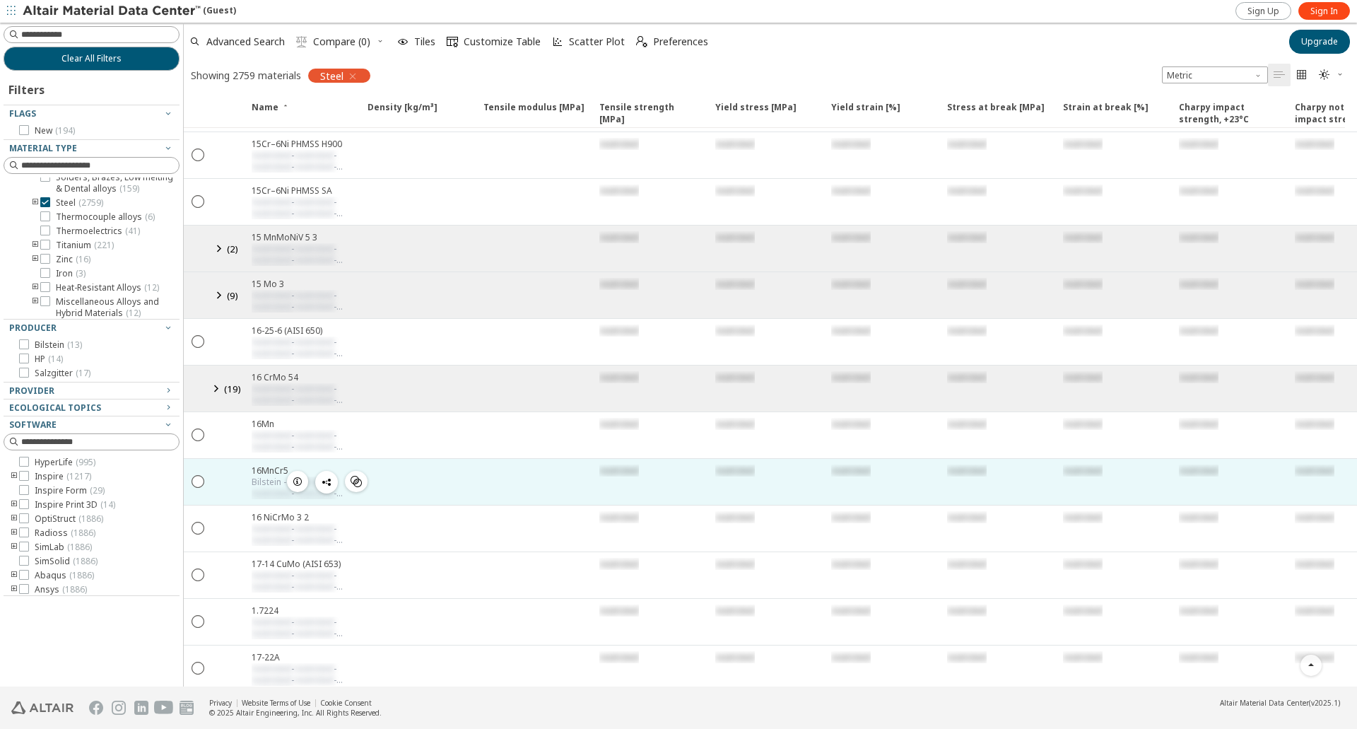
click at [332, 471] on span "button" at bounding box center [326, 482] width 17 height 23
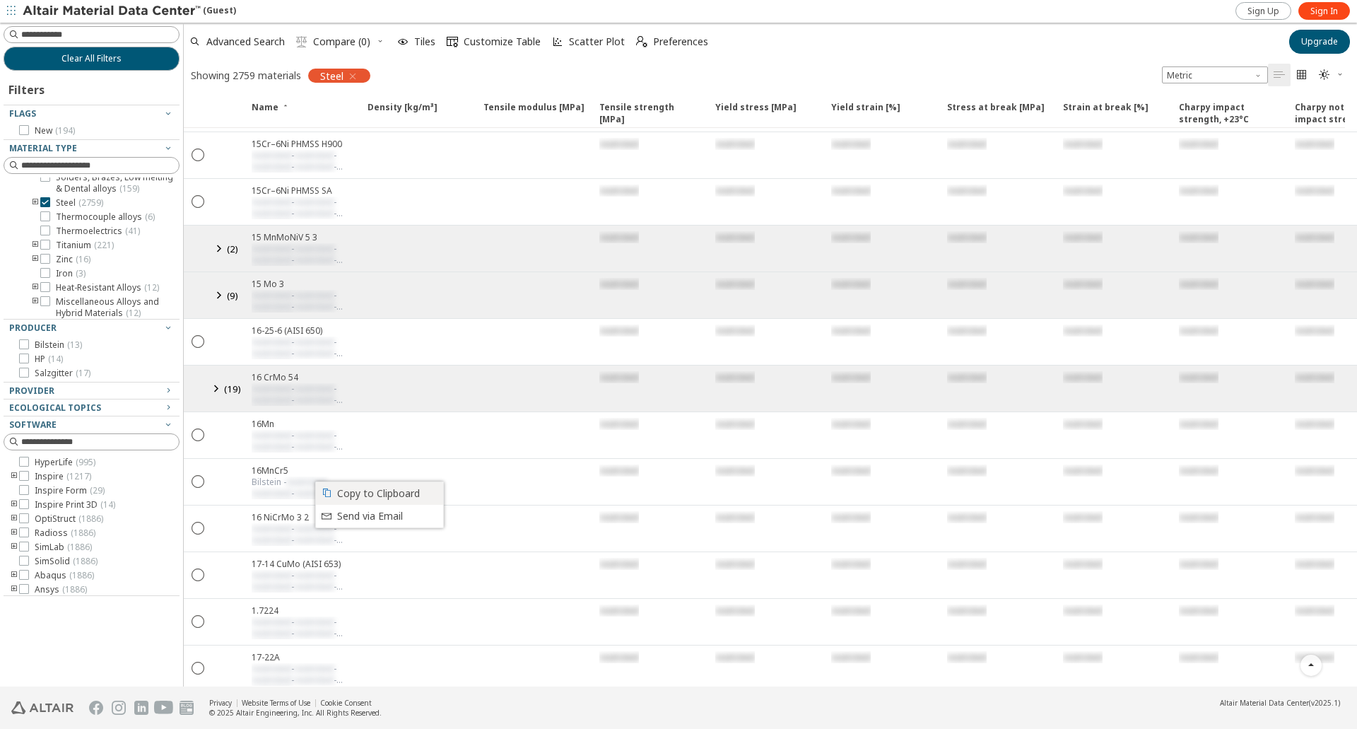
click at [369, 495] on span "Copy to Clipboard" at bounding box center [386, 493] width 98 height 23
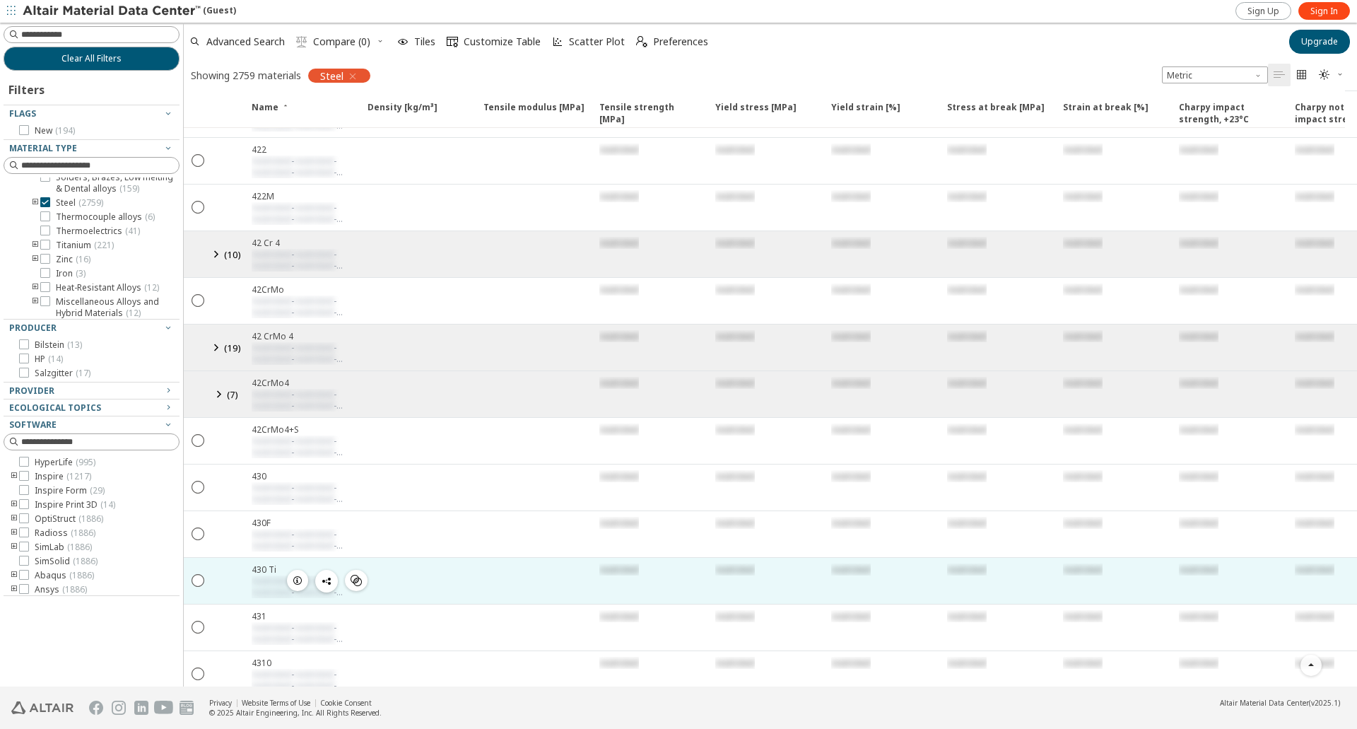
scroll to position [12138, 0]
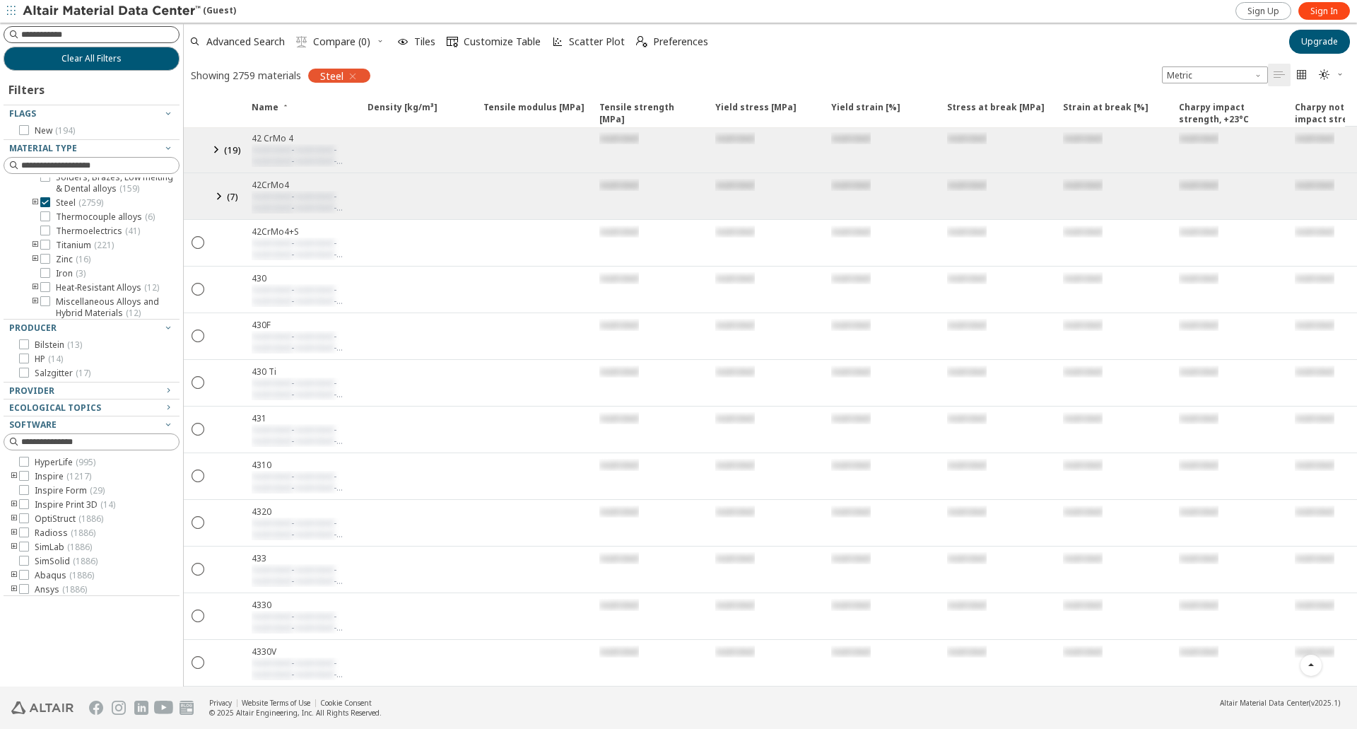
click at [72, 33] on input at bounding box center [100, 35] width 158 height 14
type input "***"
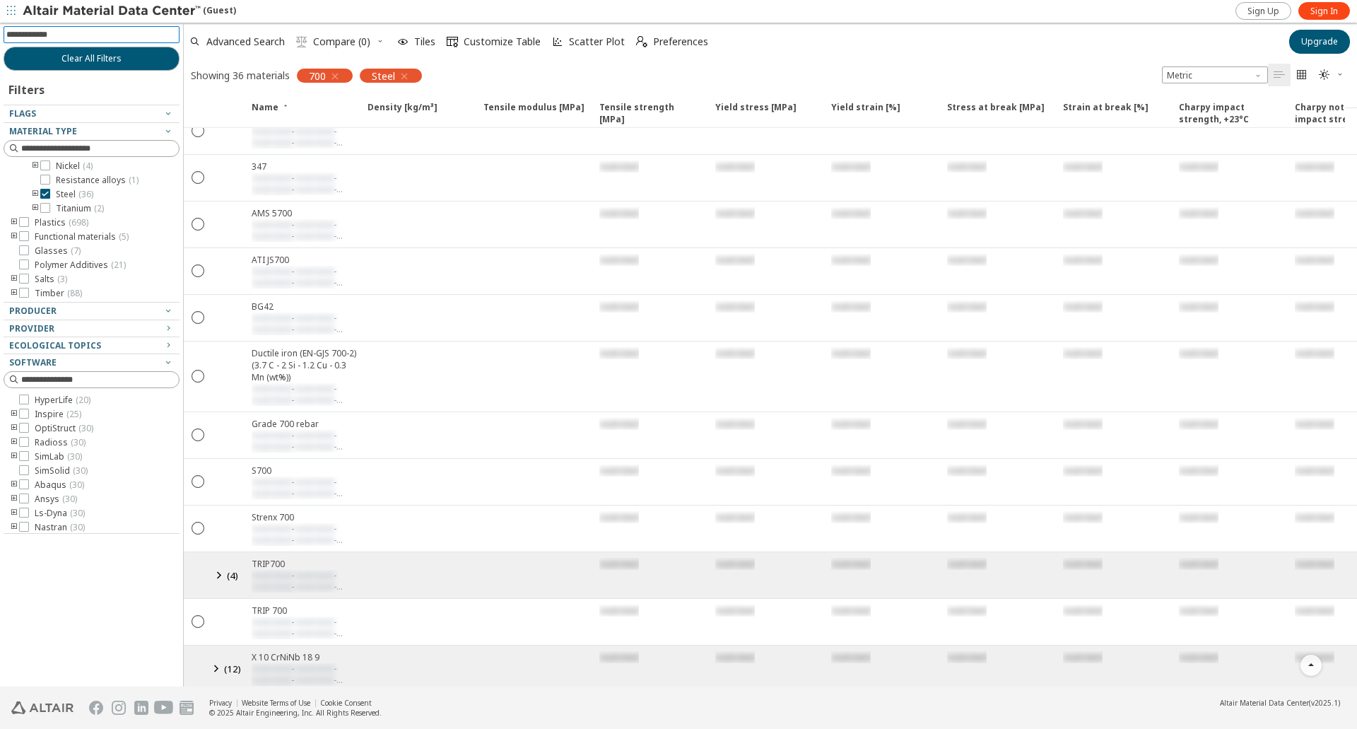
scroll to position [371, 0]
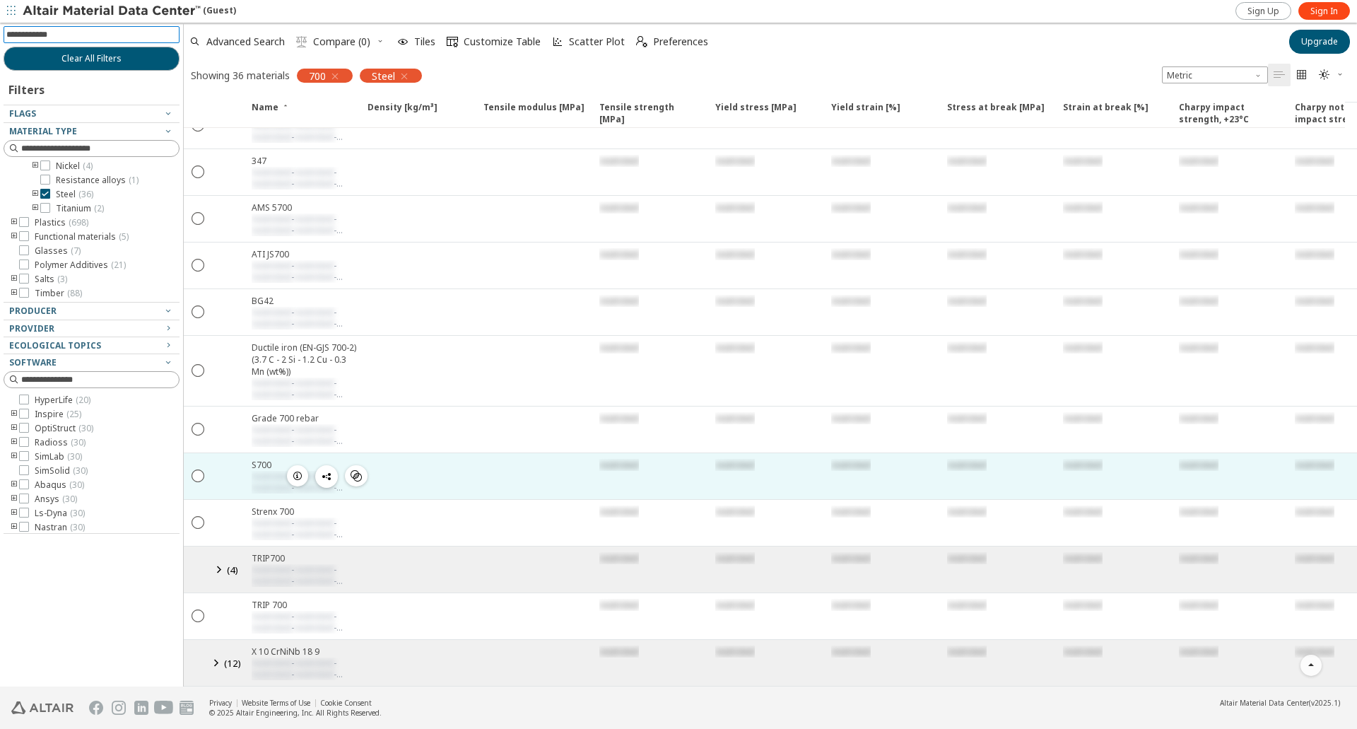
click at [328, 471] on icon "button" at bounding box center [326, 476] width 11 height 11
click at [329, 471] on icon "button" at bounding box center [326, 476] width 11 height 11
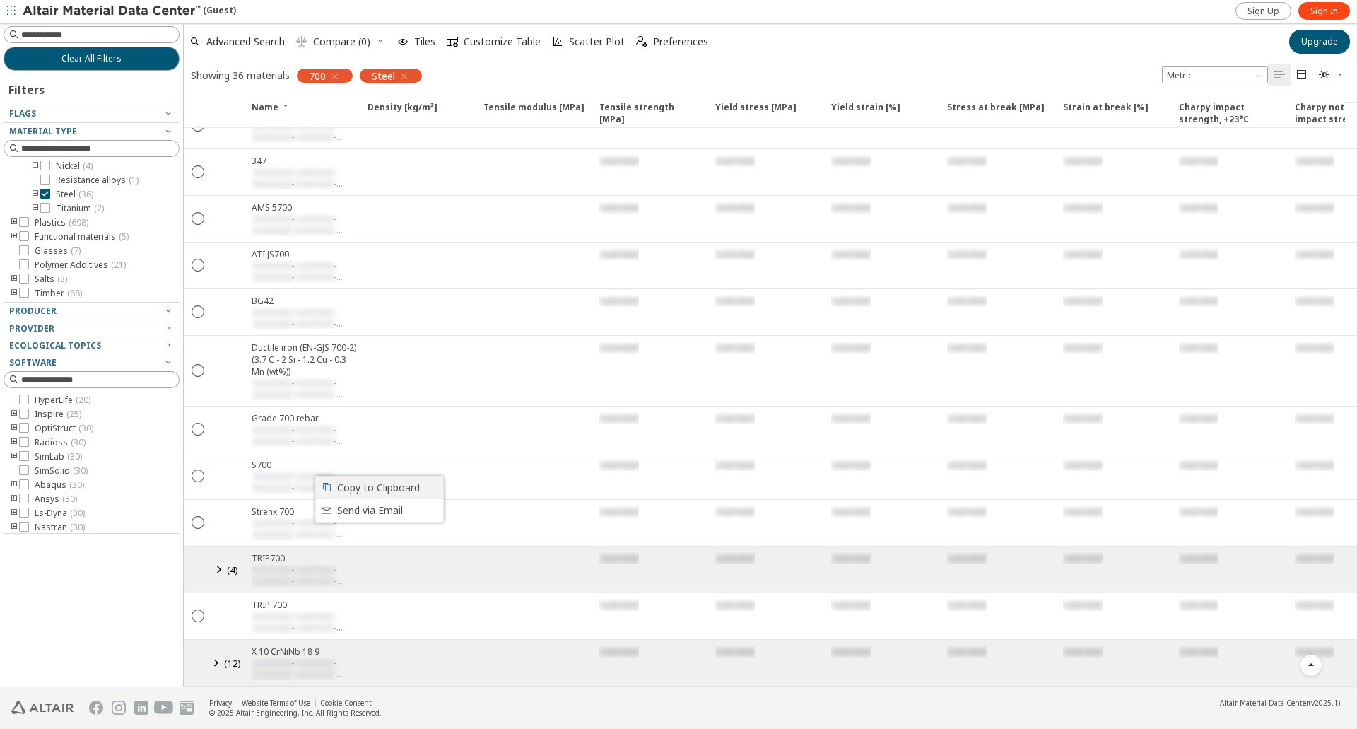
click at [353, 487] on span "Copy to Clipboard" at bounding box center [386, 487] width 98 height 23
click at [88, 24] on div "Clear All Filters Filters Flags Material Type Metals ( 72 ) Aluminum ( 3 ) Copp…" at bounding box center [91, 355] width 183 height 664
click at [88, 32] on input at bounding box center [100, 35] width 158 height 14
type input "***"
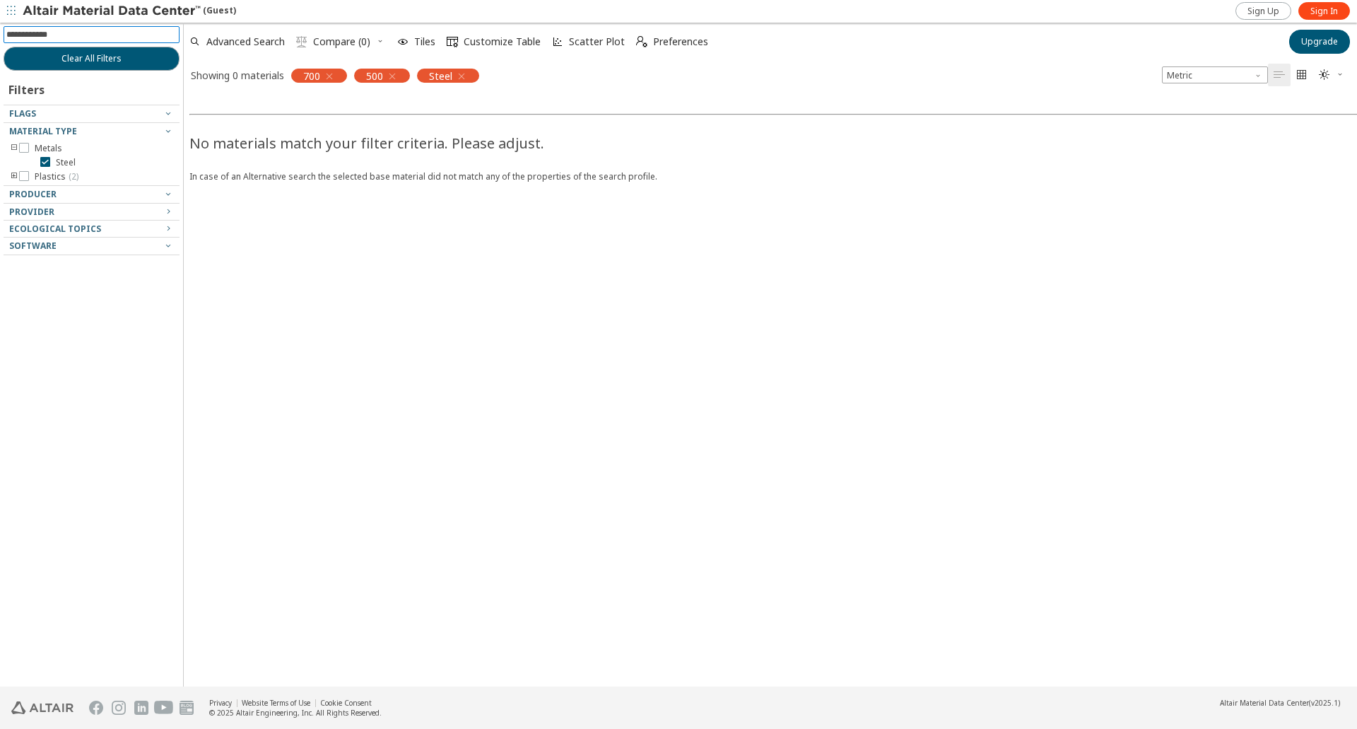
click at [326, 73] on icon "button" at bounding box center [329, 76] width 11 height 11
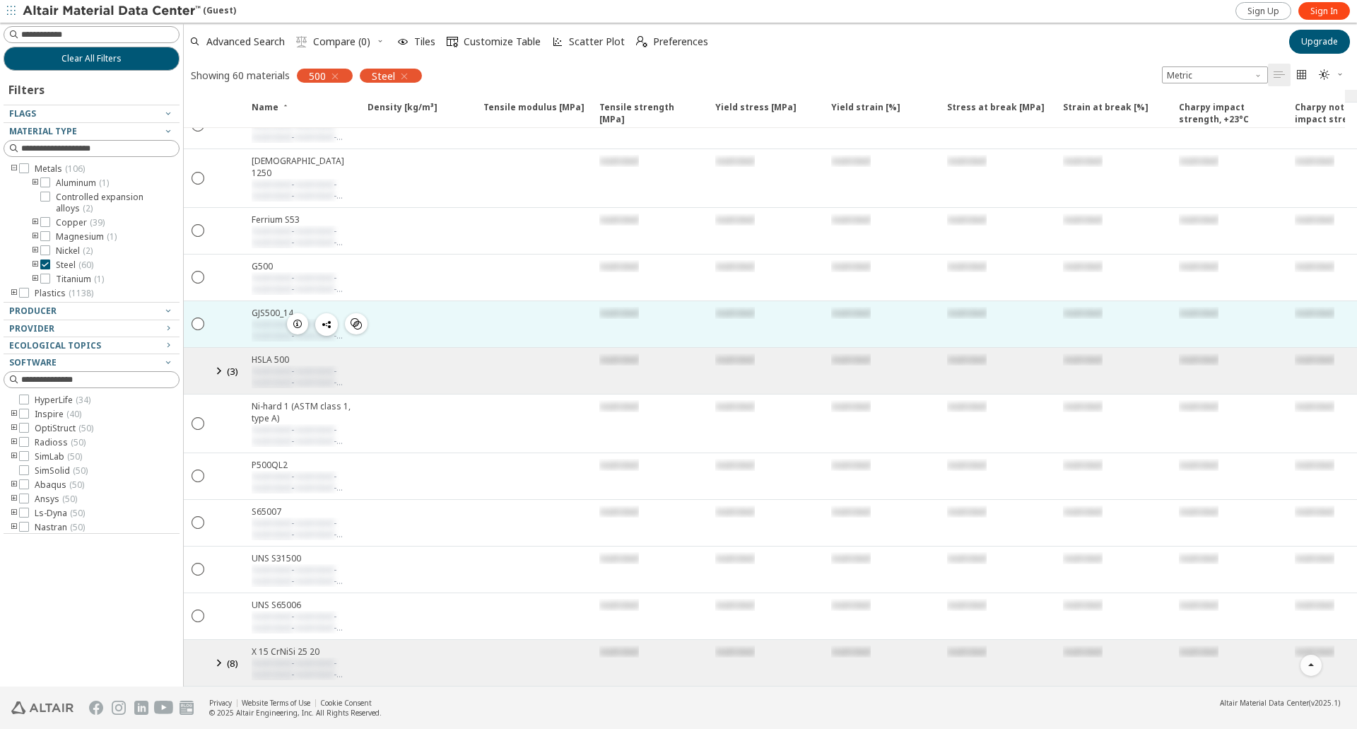
scroll to position [696, 0]
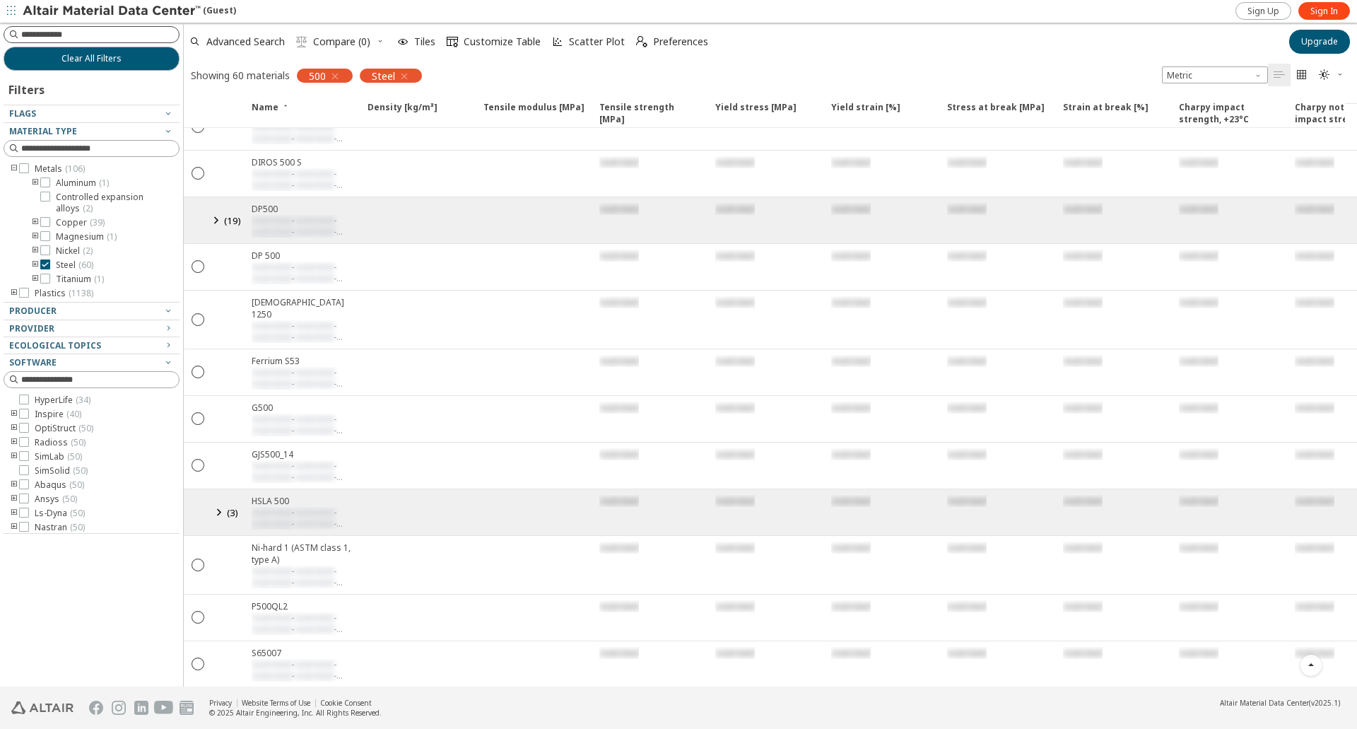
click at [66, 28] on input at bounding box center [100, 35] width 158 height 14
type input "*"
type input "**"
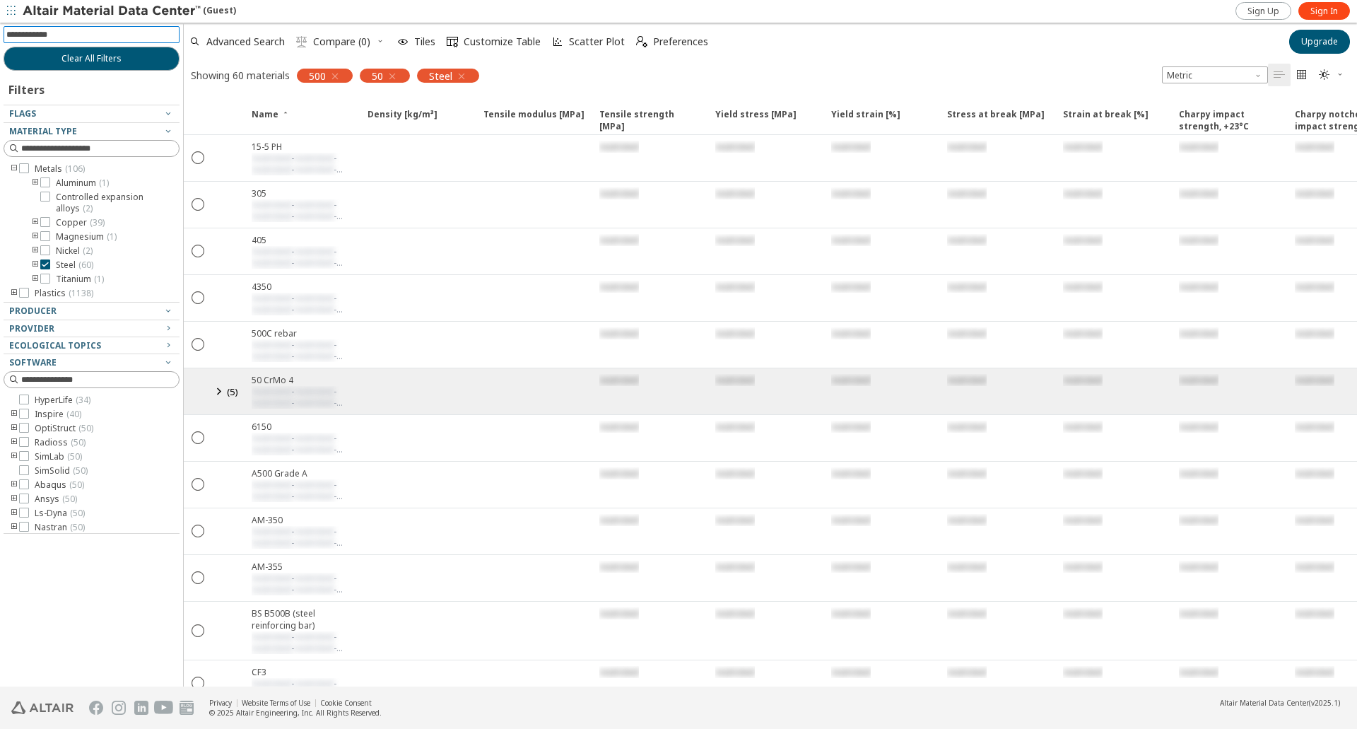
click at [336, 76] on icon "button" at bounding box center [334, 76] width 11 height 11
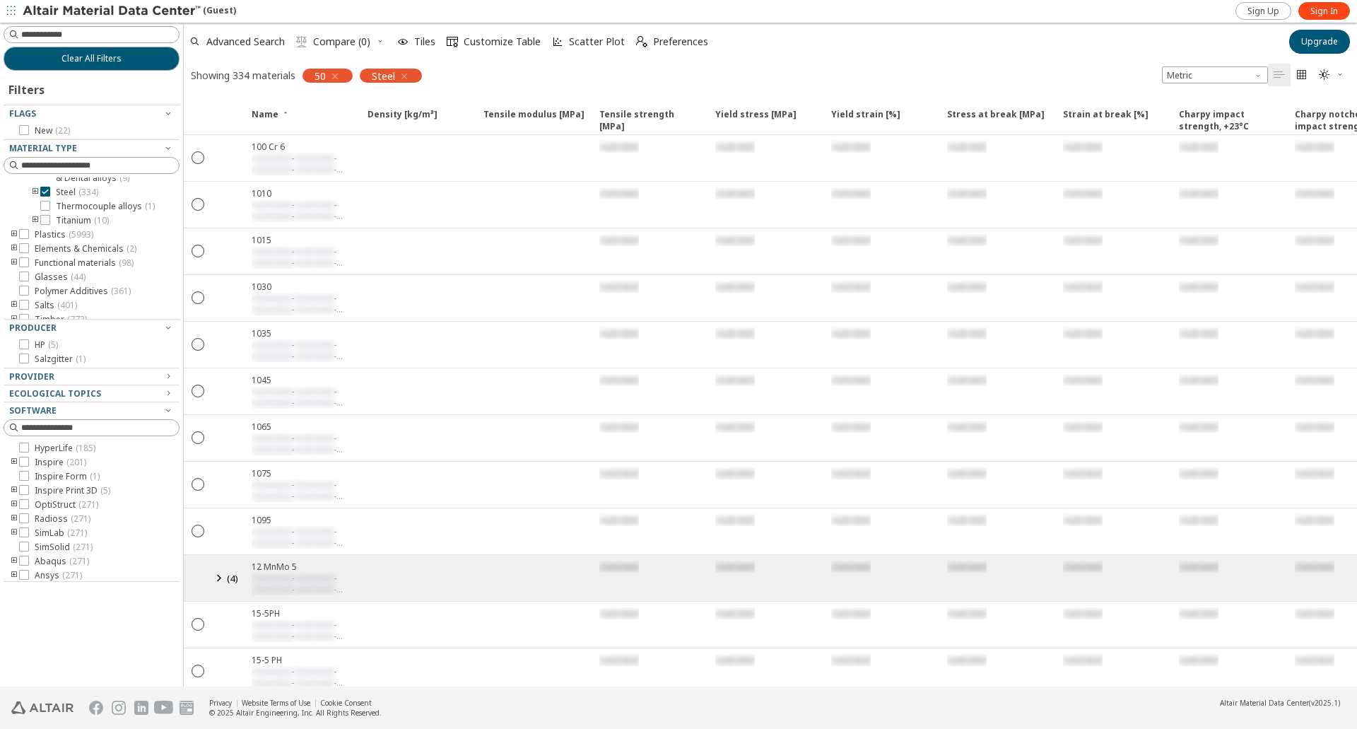
scroll to position [236, 0]
click at [33, 189] on icon "toogle group" at bounding box center [35, 182] width 10 height 11
click at [66, 186] on icon at bounding box center [66, 181] width 10 height 10
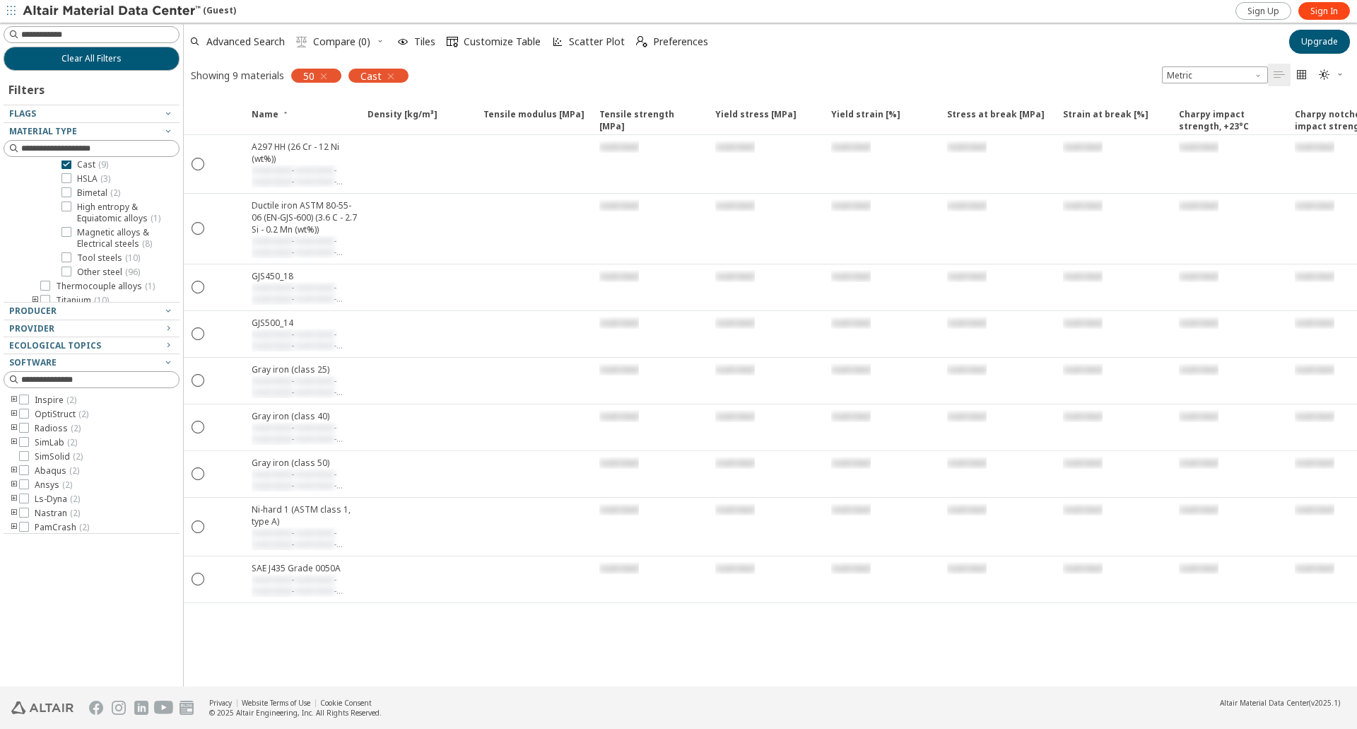
click at [325, 76] on icon "button" at bounding box center [323, 76] width 11 height 11
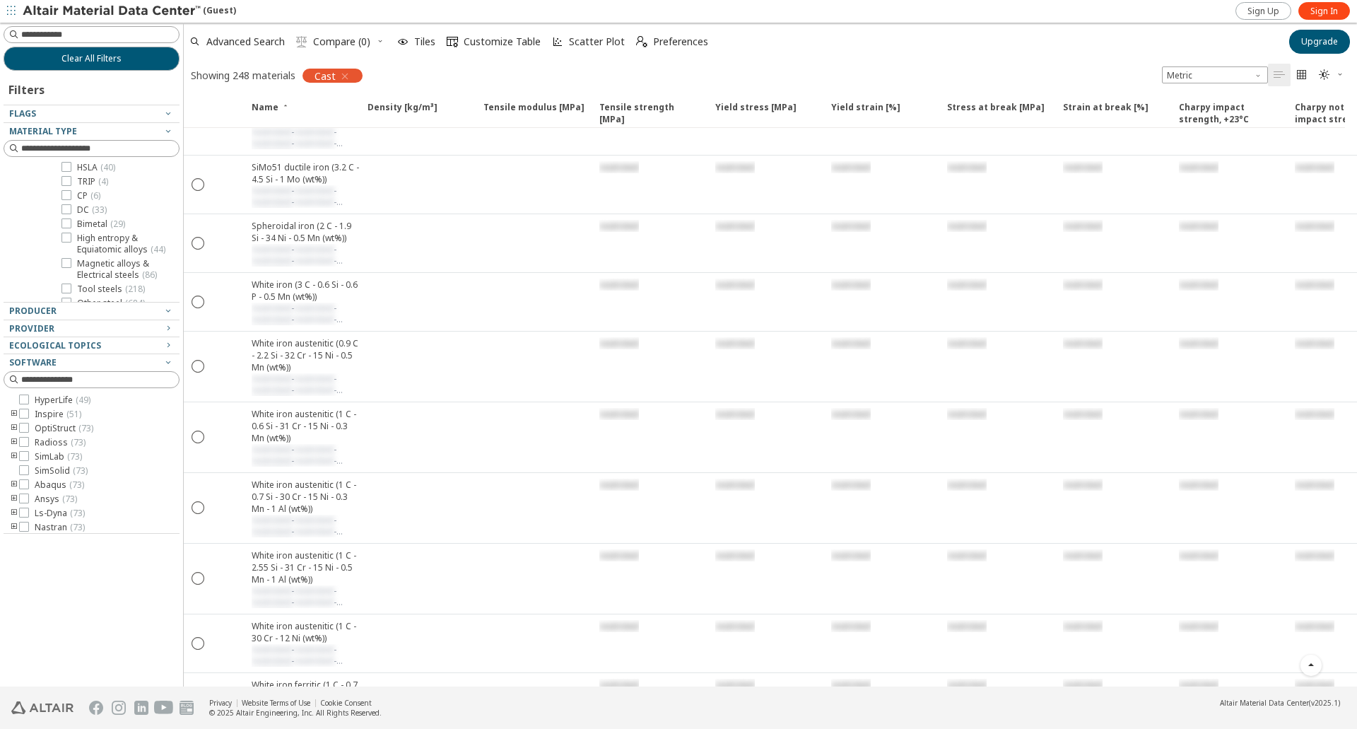
scroll to position [11637, 0]
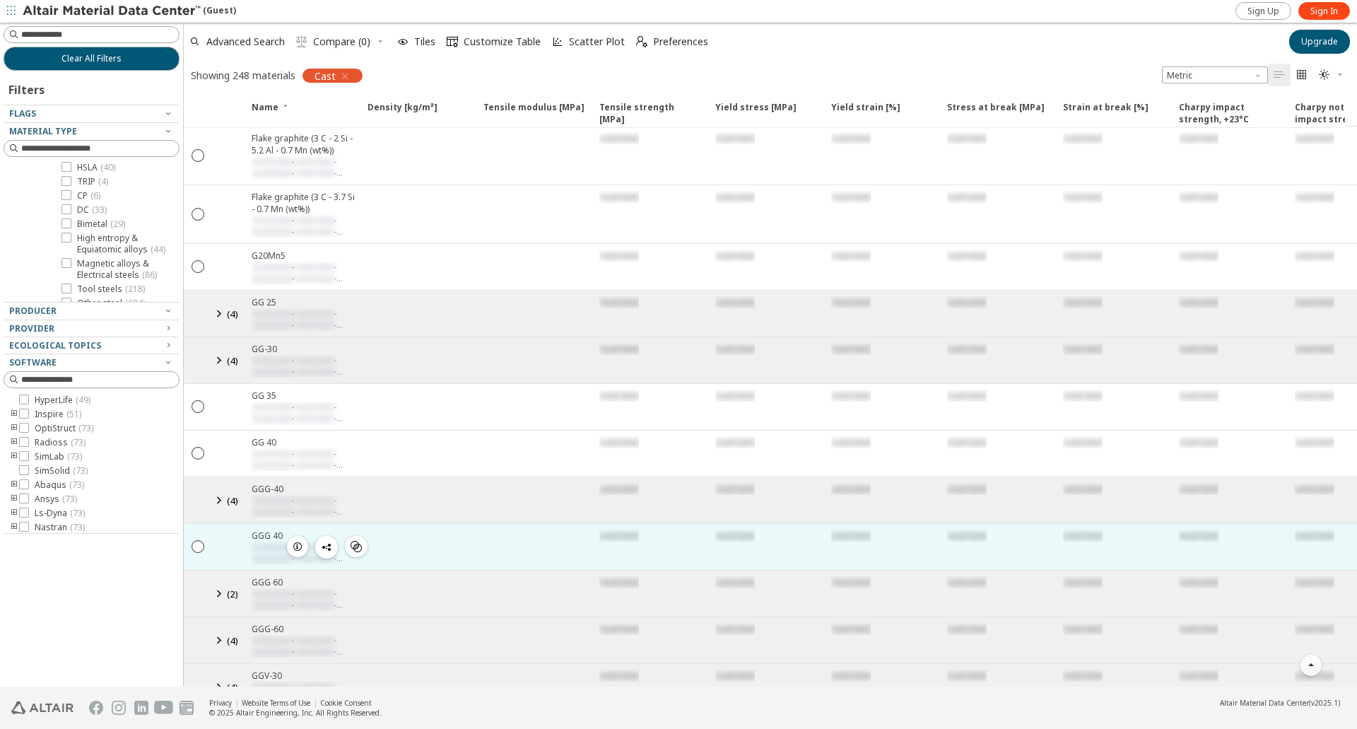
scroll to position [5774, 0]
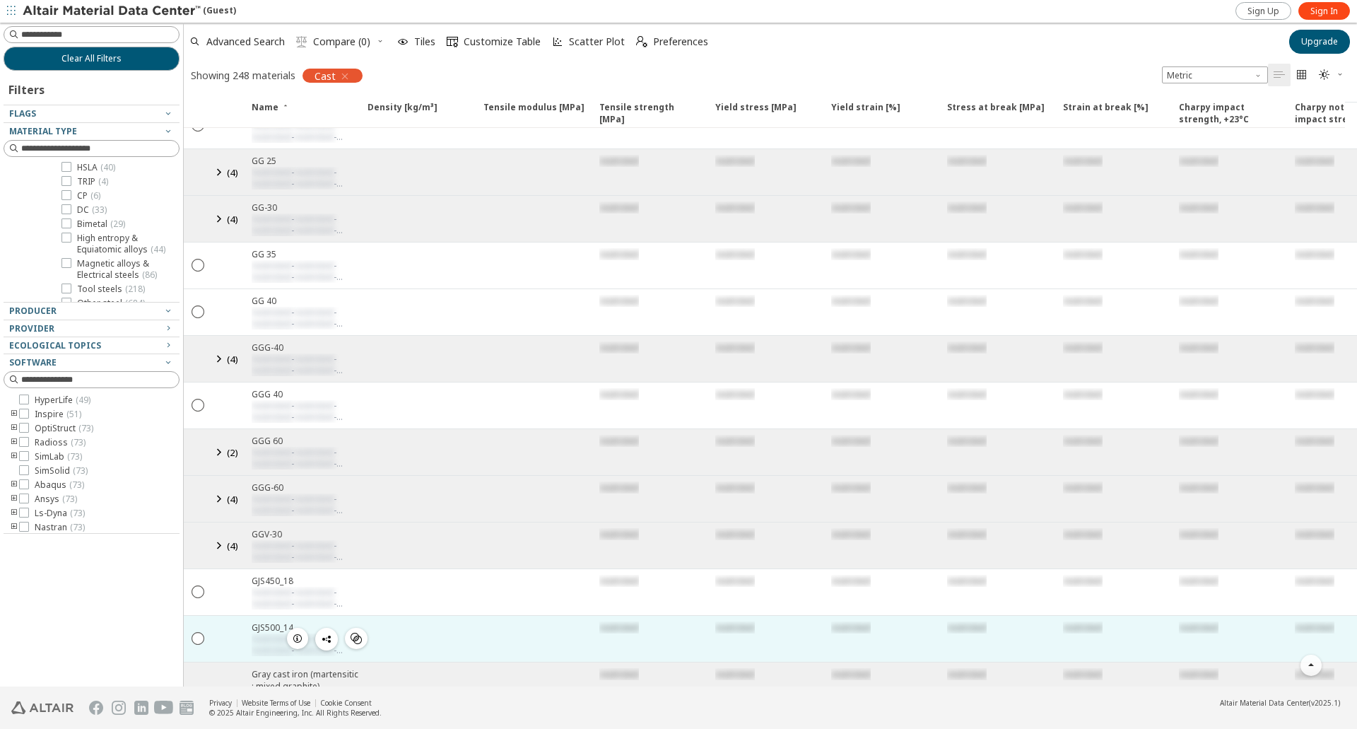
click at [283, 631] on div "  GJS500_14 restricted - restricted - restricted - restricted - restricted  …" at bounding box center [967, 639] width 1566 height 47
click at [325, 640] on div "  GJS500_14 restricted - restricted - restricted - restricted - restricted  …" at bounding box center [967, 639] width 1566 height 47
click at [330, 640] on icon "button" at bounding box center [326, 638] width 11 height 11
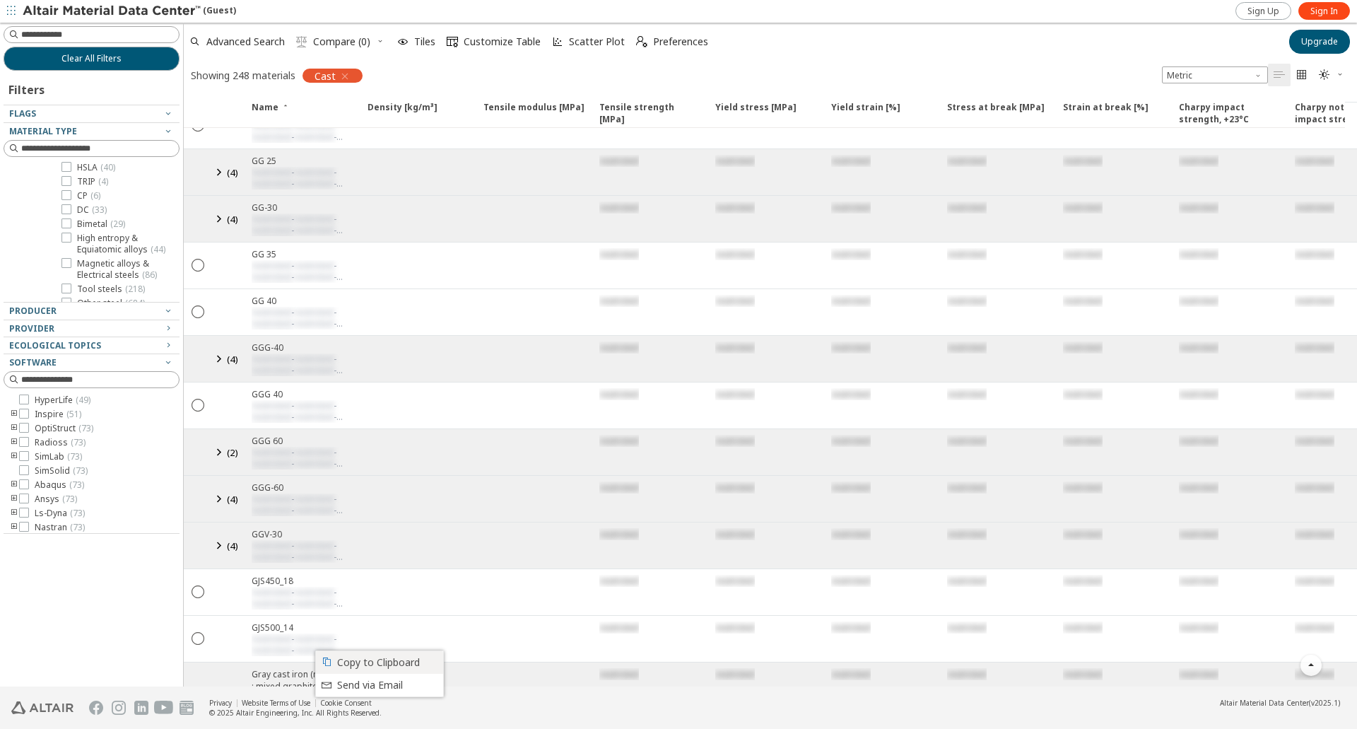
click at [372, 666] on span "Copy to Clipboard" at bounding box center [386, 662] width 98 height 23
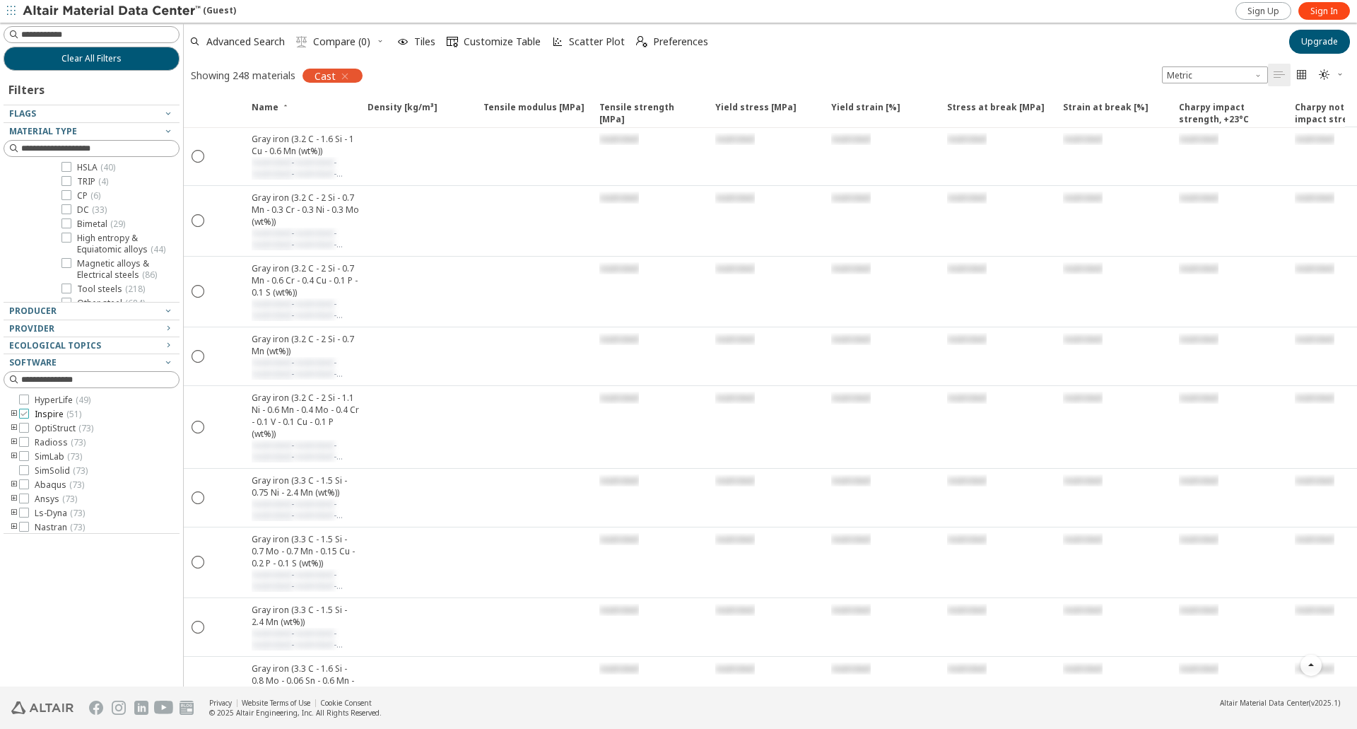
scroll to position [7400, 0]
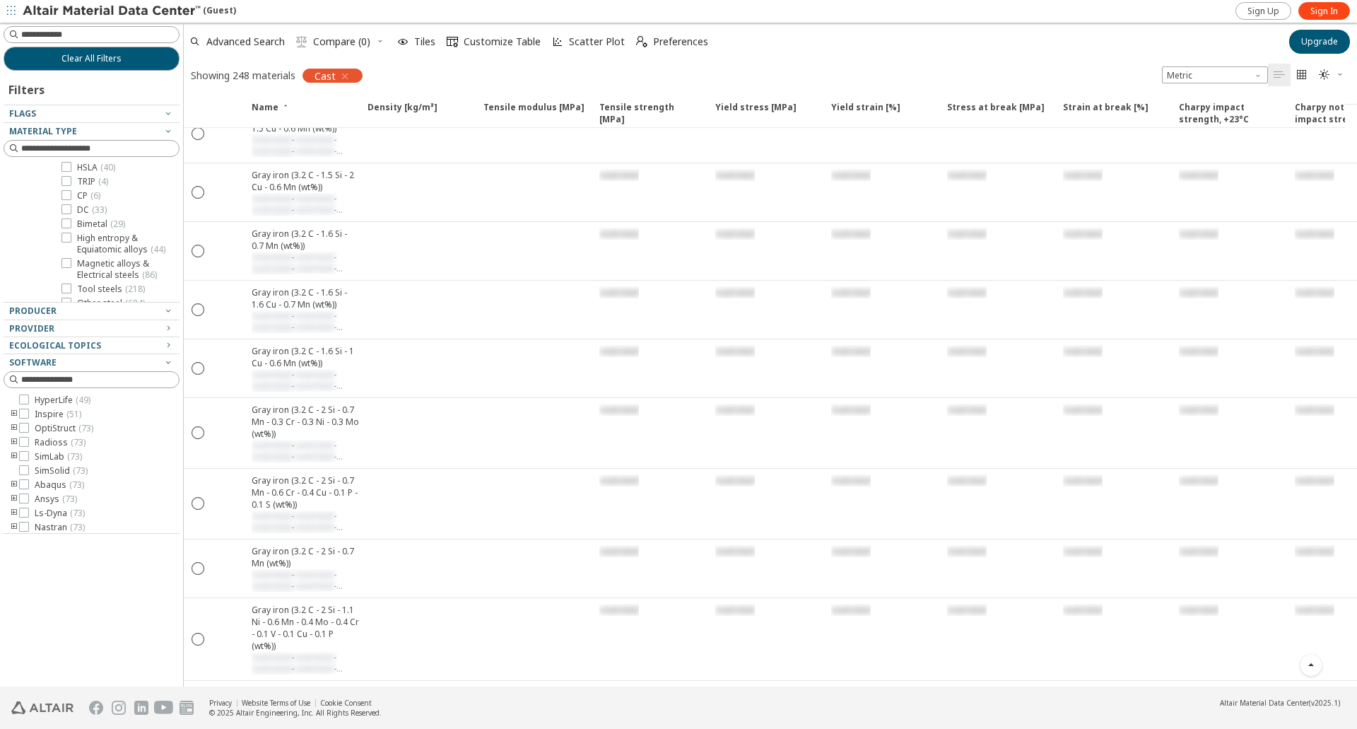
click at [348, 80] on icon "button" at bounding box center [344, 76] width 11 height 11
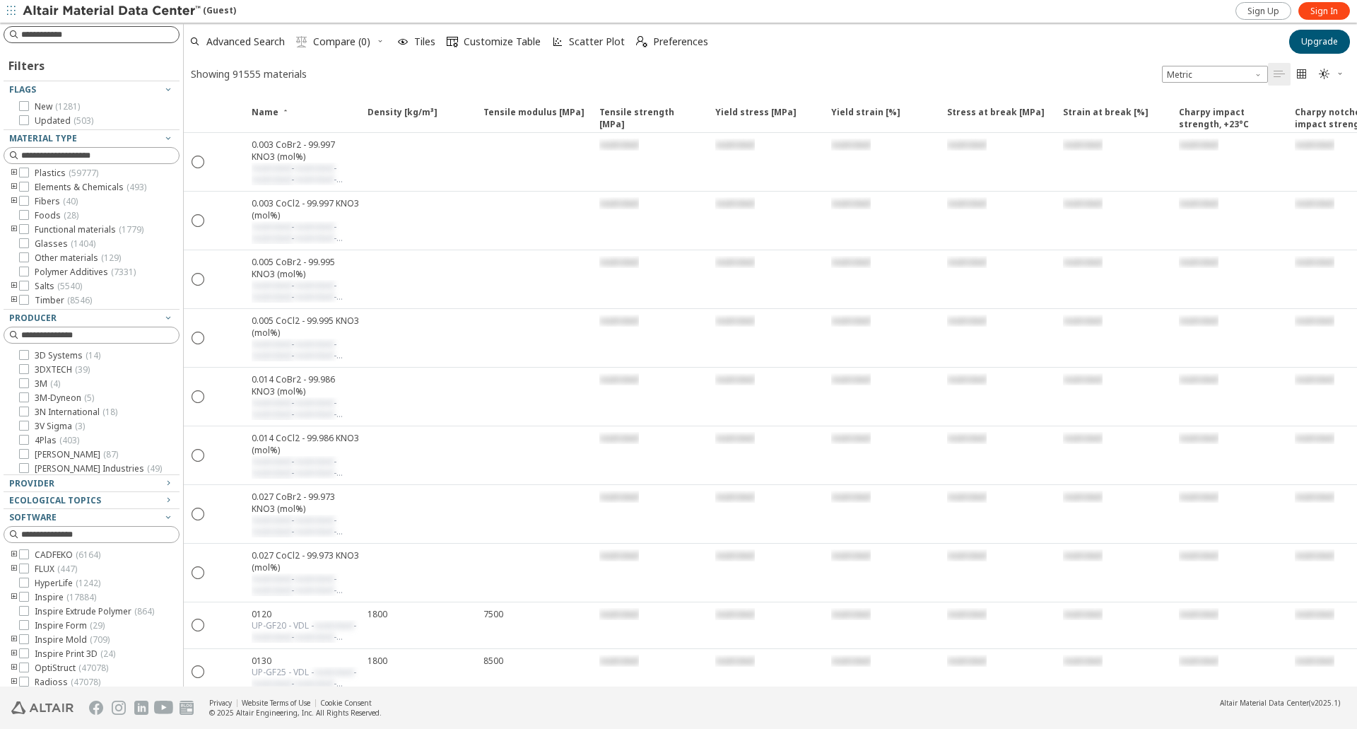
click at [65, 38] on input at bounding box center [100, 35] width 158 height 14
type input "***"
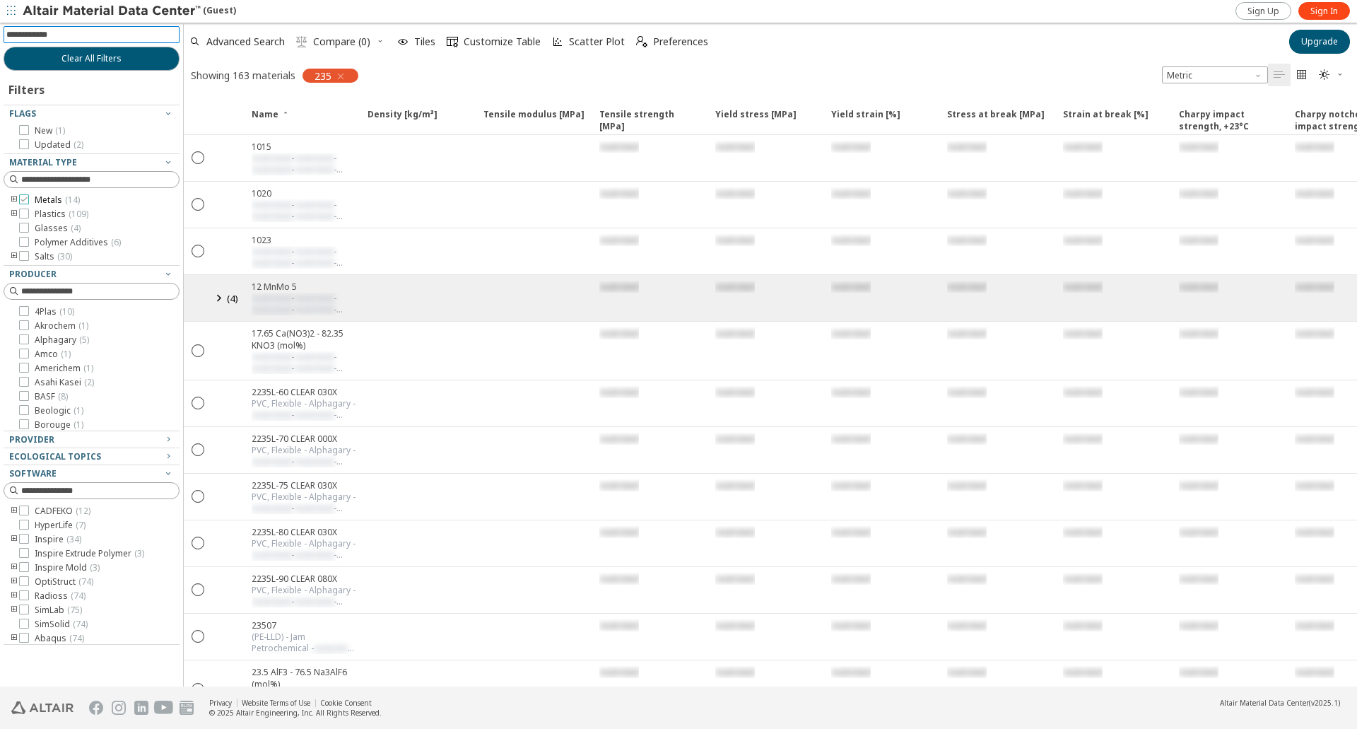
click at [28, 199] on div at bounding box center [24, 199] width 10 height 10
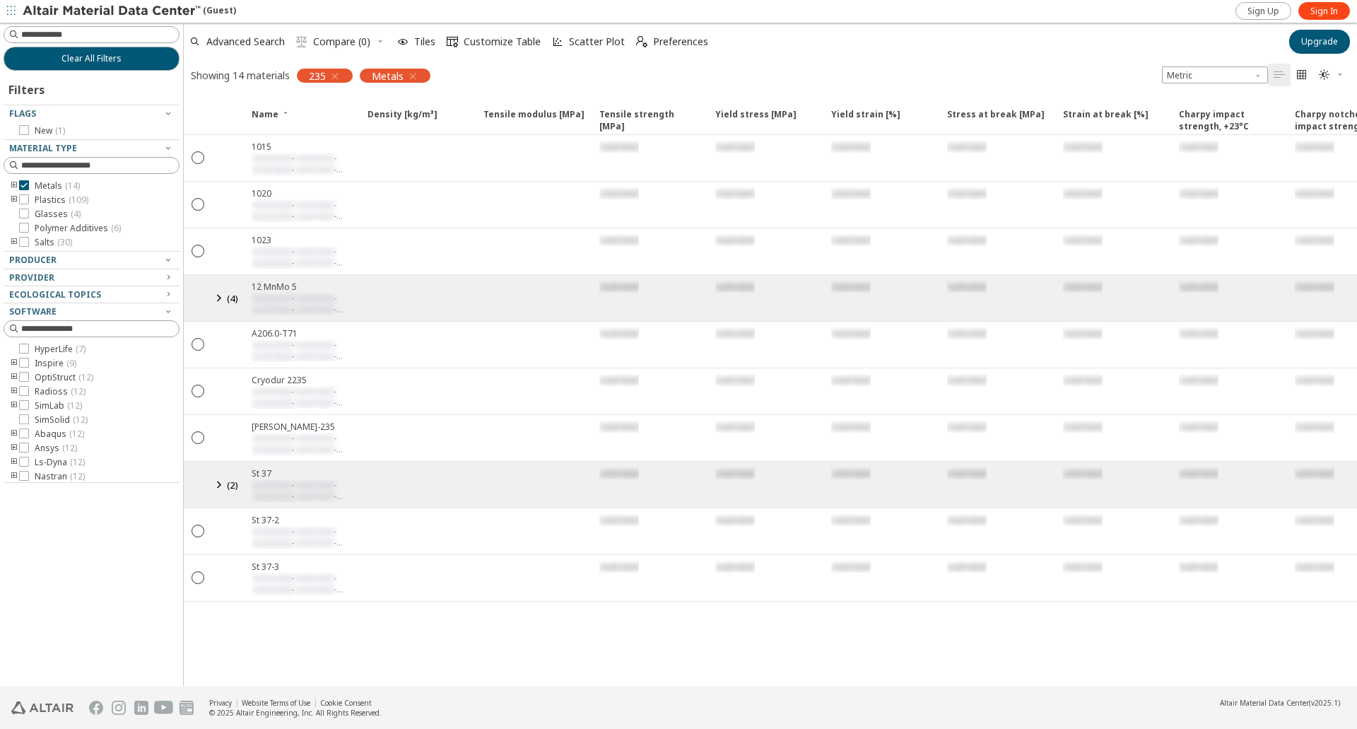
click at [218, 483] on icon at bounding box center [218, 485] width 17 height 18
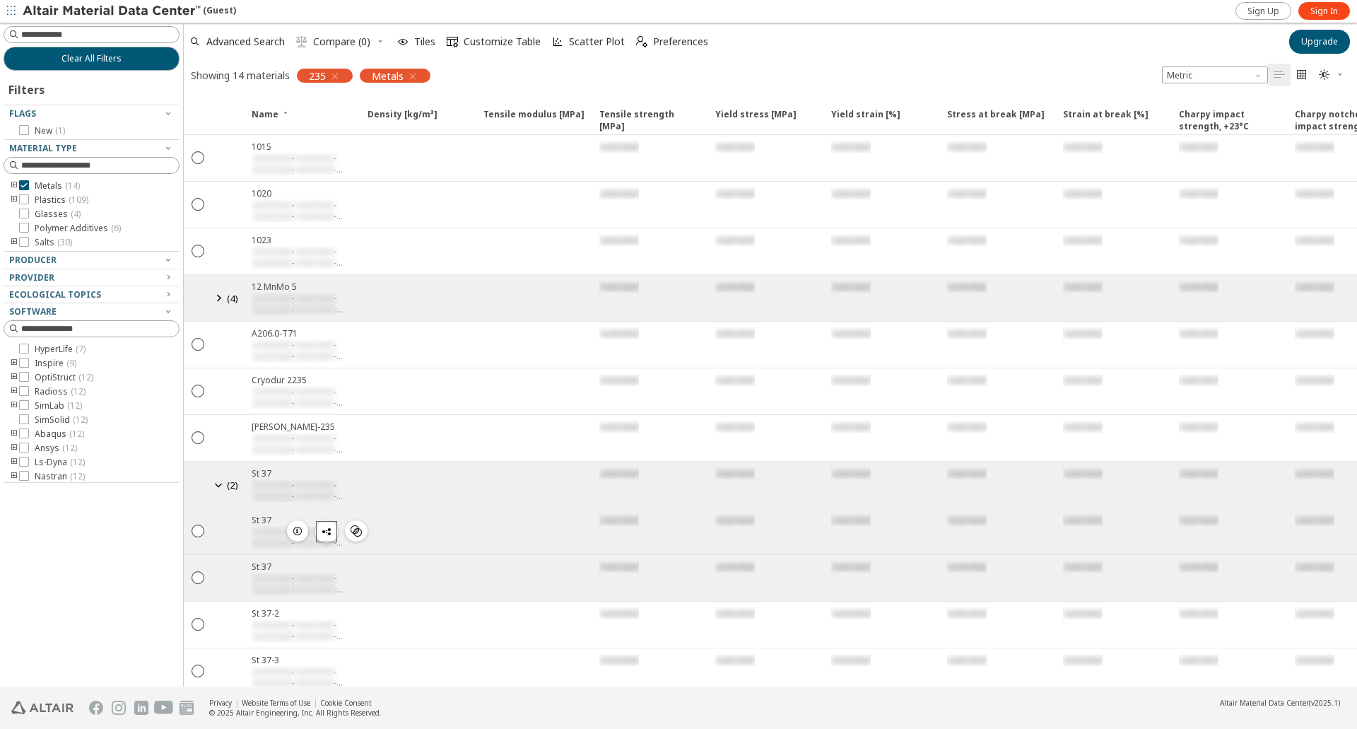
click at [330, 534] on icon "button" at bounding box center [326, 531] width 11 height 11
click at [372, 557] on span "Copy to Clipboard" at bounding box center [386, 554] width 98 height 23
click at [339, 82] on span "button" at bounding box center [333, 76] width 15 height 14
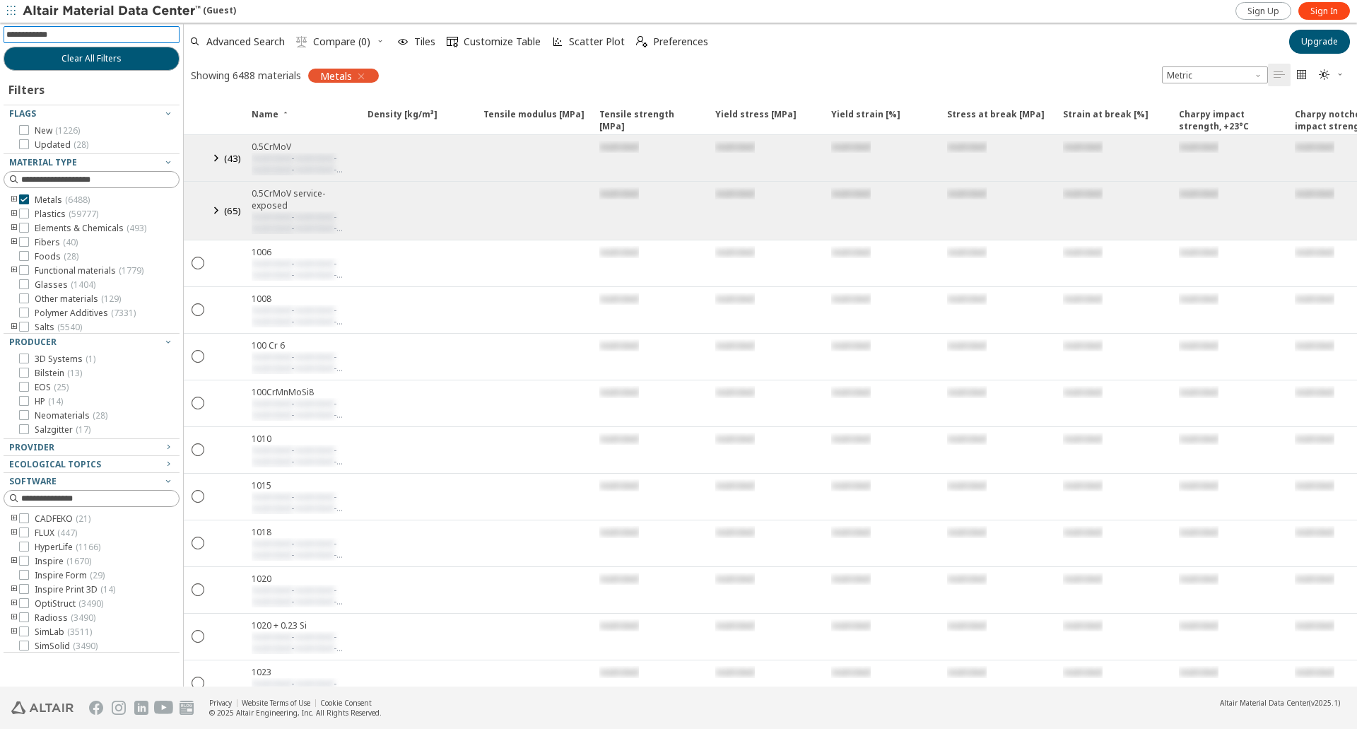
click at [104, 35] on input at bounding box center [92, 35] width 173 height 16
type input "****"
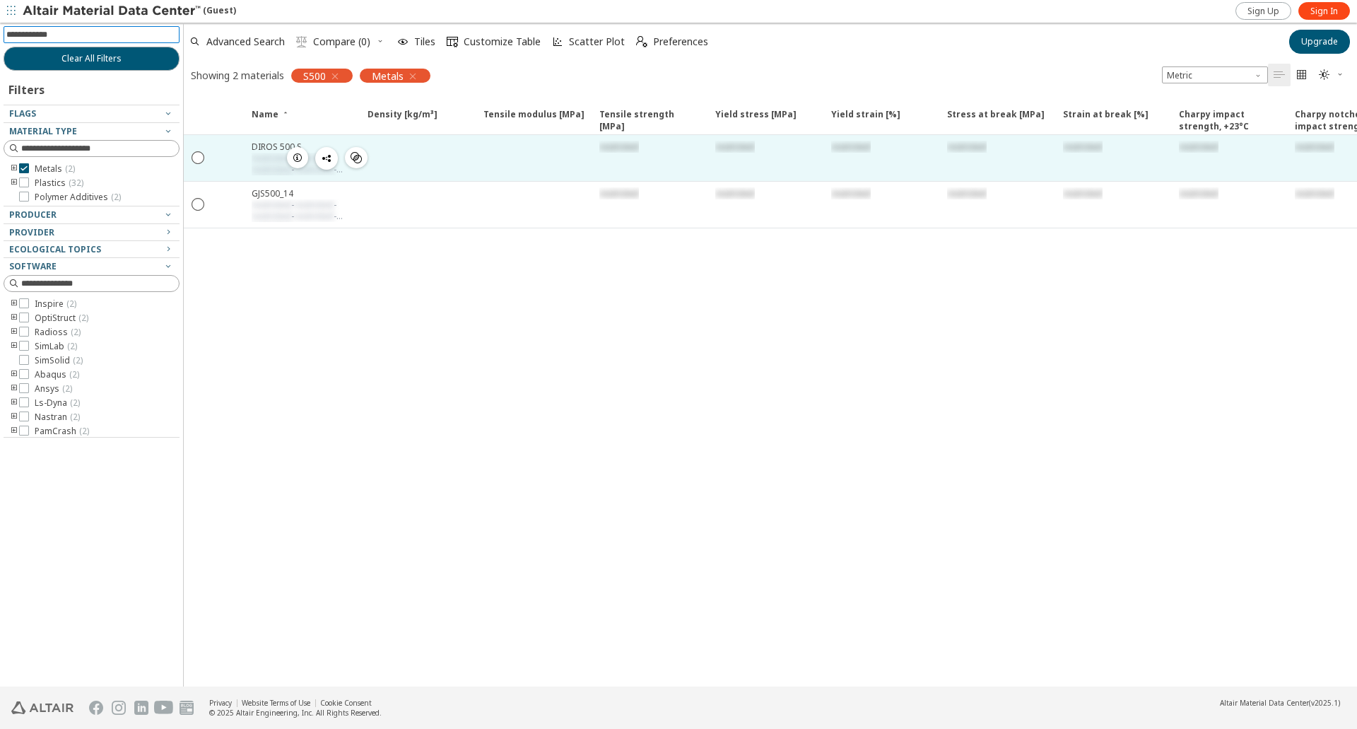
click at [262, 149] on div "DIROS 500 S" at bounding box center [305, 147] width 107 height 12
click at [197, 160] on icon "" at bounding box center [198, 157] width 13 height 13
click at [1305, 74] on icon "" at bounding box center [1301, 74] width 11 height 11
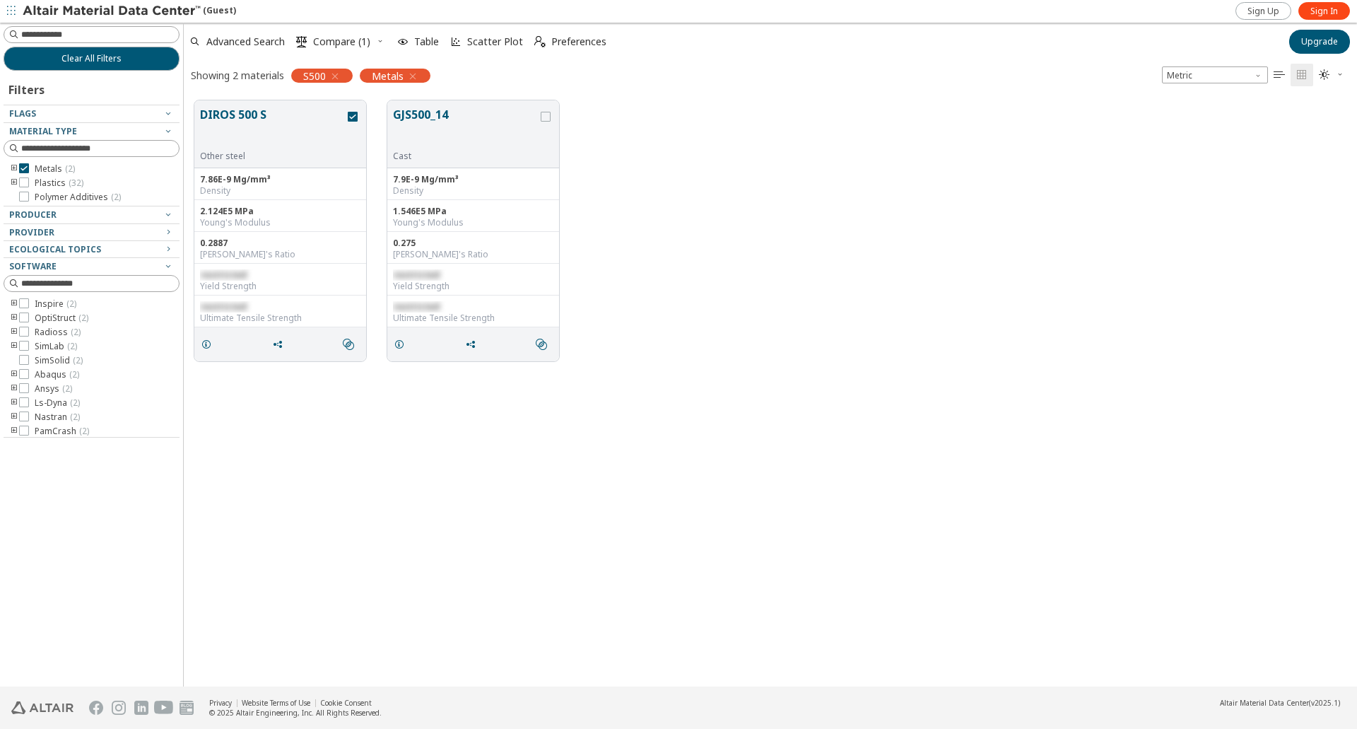
scroll to position [584, 1161]
click at [218, 130] on button "DIROS 500 S" at bounding box center [272, 128] width 145 height 45
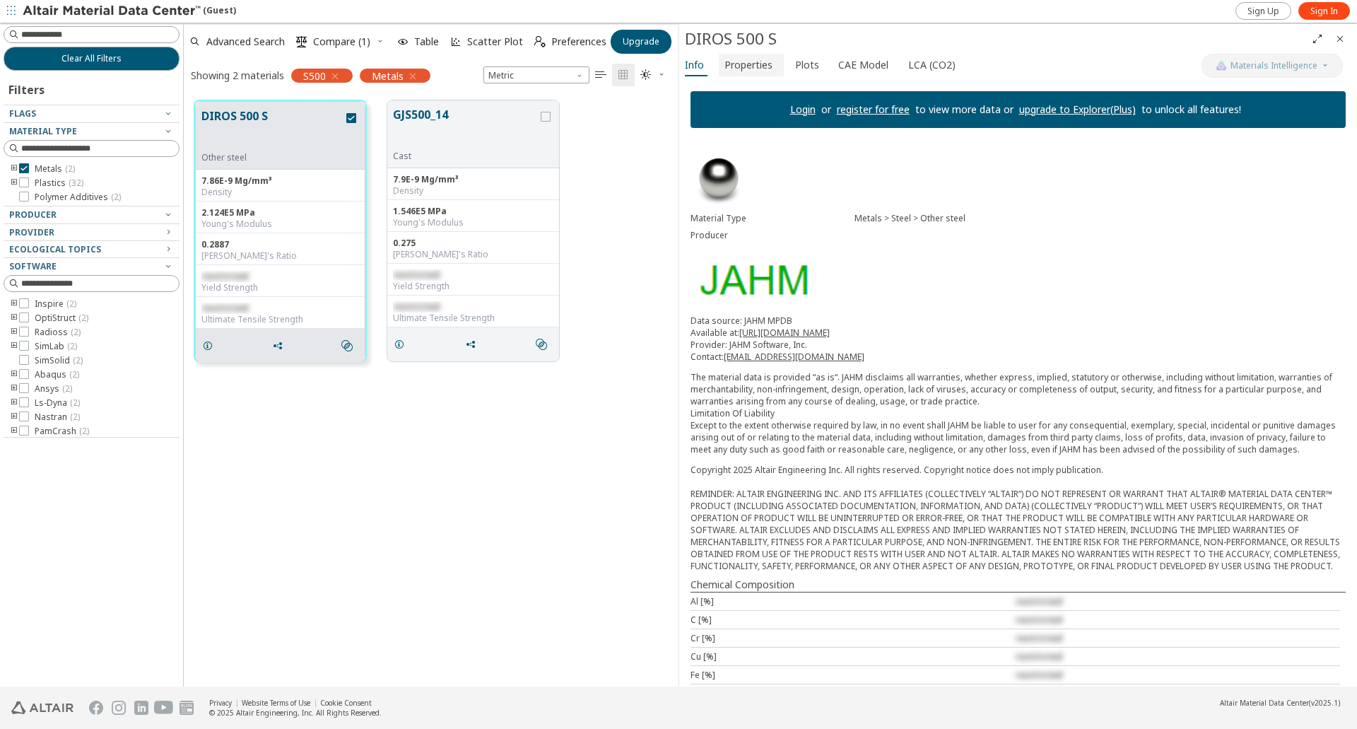
click at [758, 64] on span "Properties" at bounding box center [748, 65] width 48 height 23
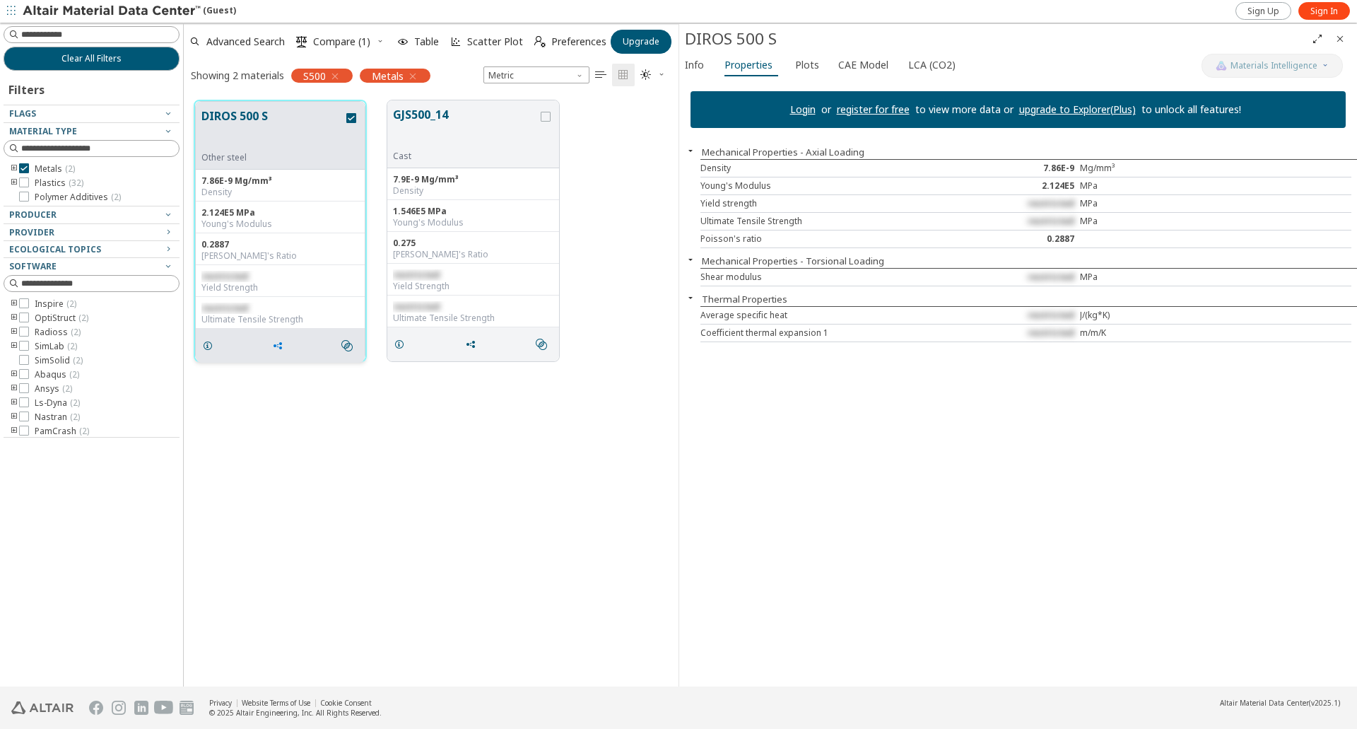
click at [278, 346] on icon "grid" at bounding box center [277, 345] width 11 height 11
click at [306, 369] on span "Copy to Clipboard" at bounding box center [337, 371] width 98 height 23
